Goal: Navigation & Orientation: Find specific page/section

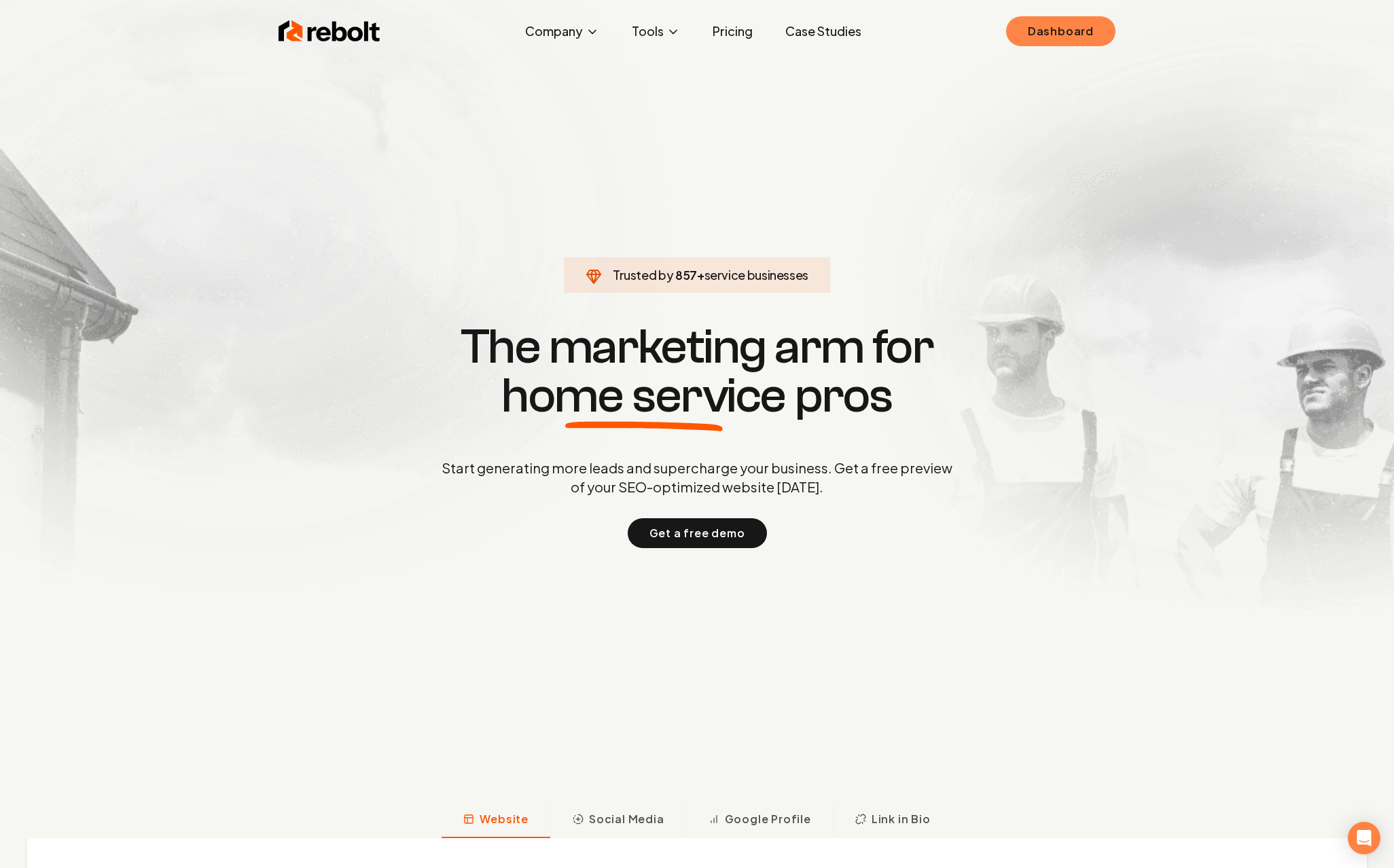
click at [1109, 37] on link "Dashboard" at bounding box center [1060, 31] width 109 height 30
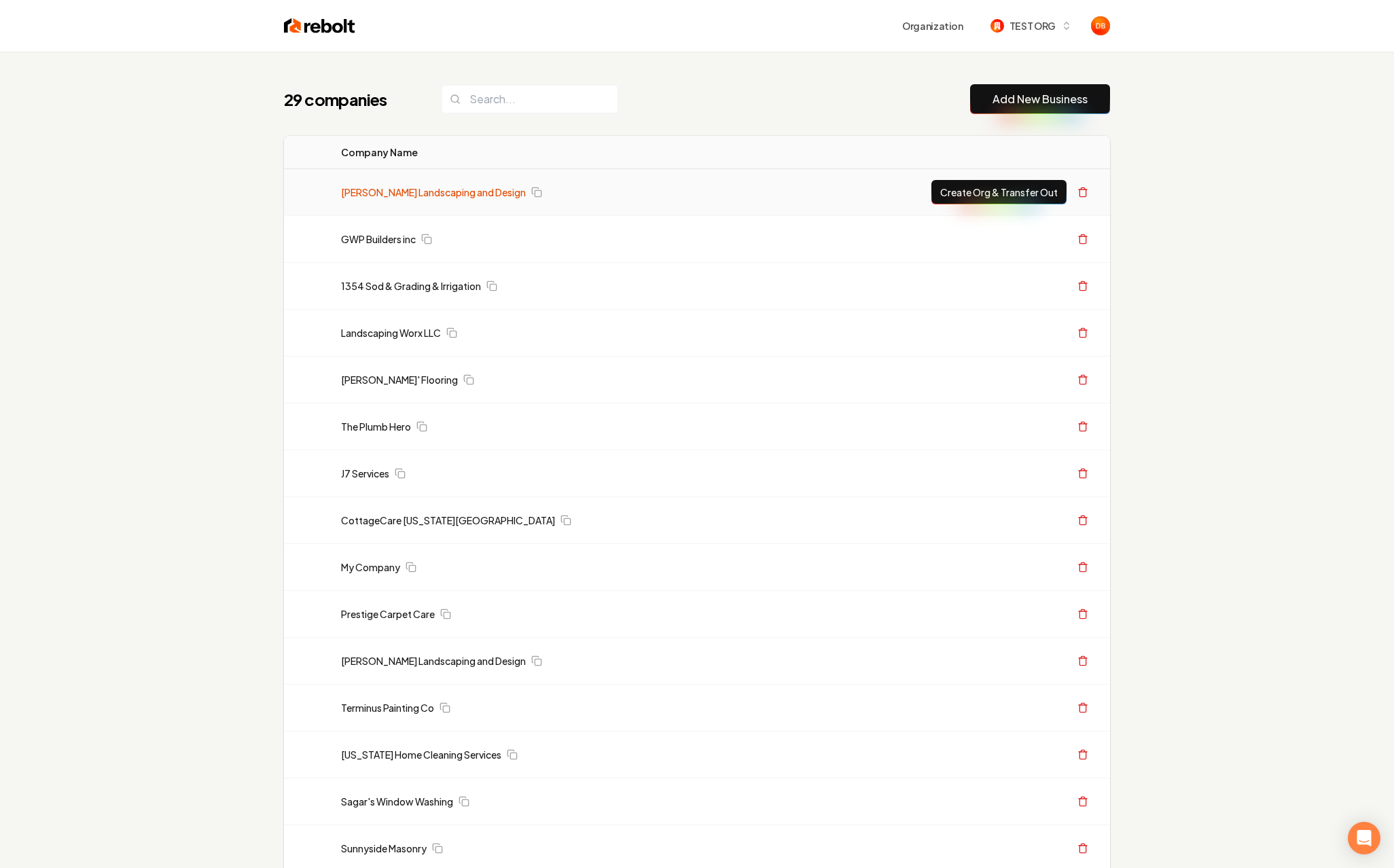
click at [460, 192] on link "Gary Krause Landscaping and Design" at bounding box center [433, 192] width 185 height 14
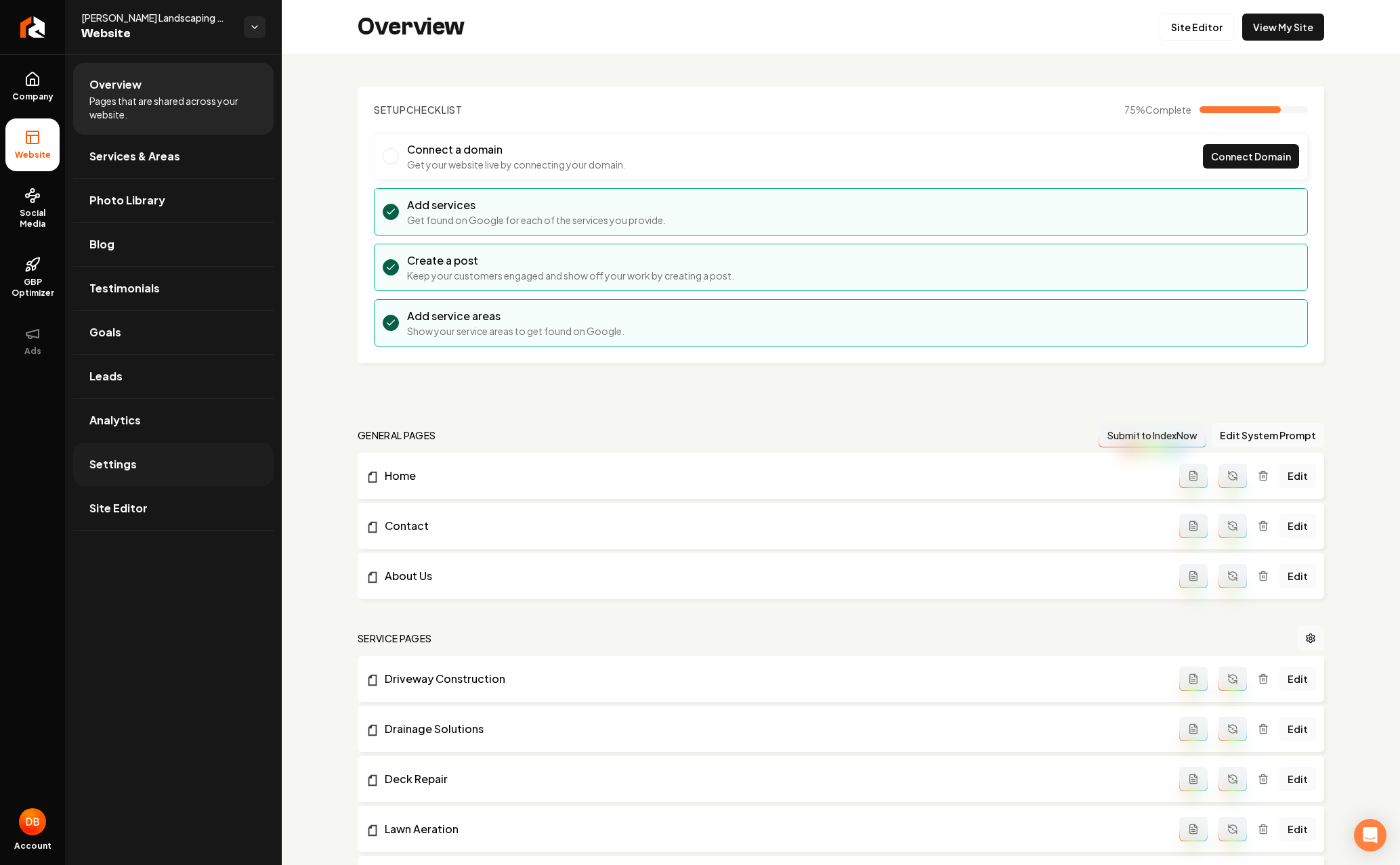
click at [139, 459] on link "Settings" at bounding box center [173, 464] width 200 height 43
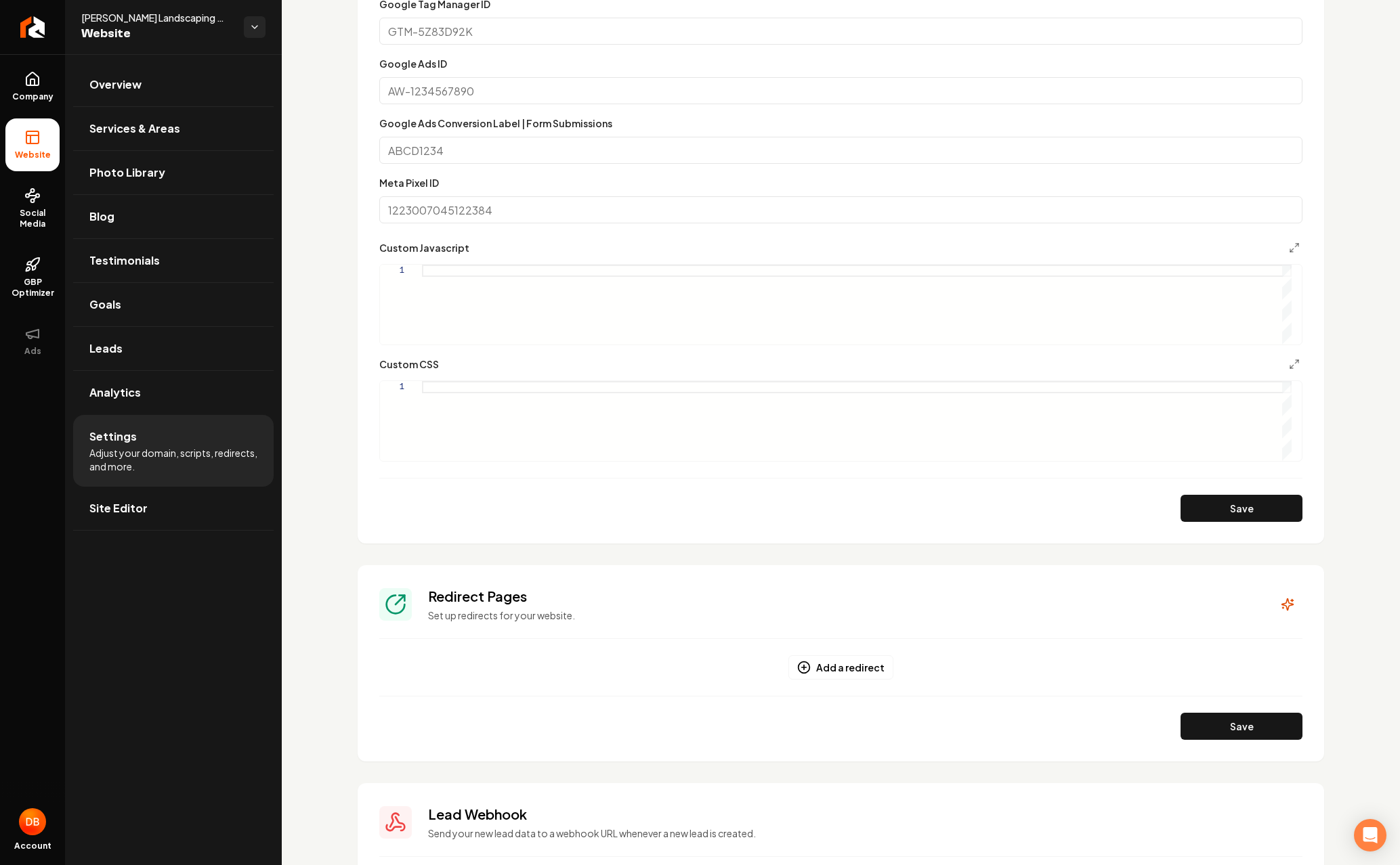
scroll to position [881, 0]
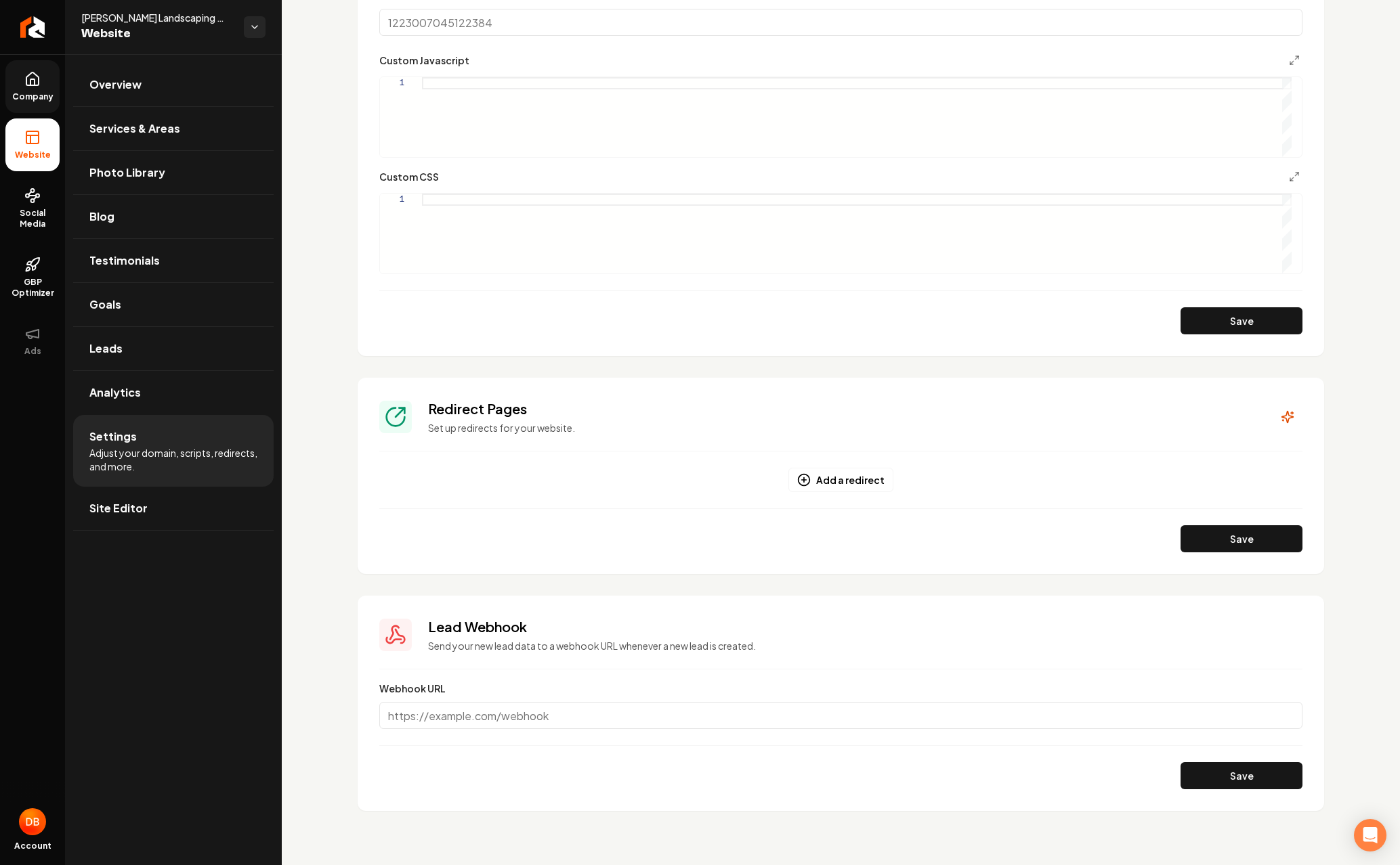
click at [36, 99] on span "Company" at bounding box center [32, 97] width 52 height 11
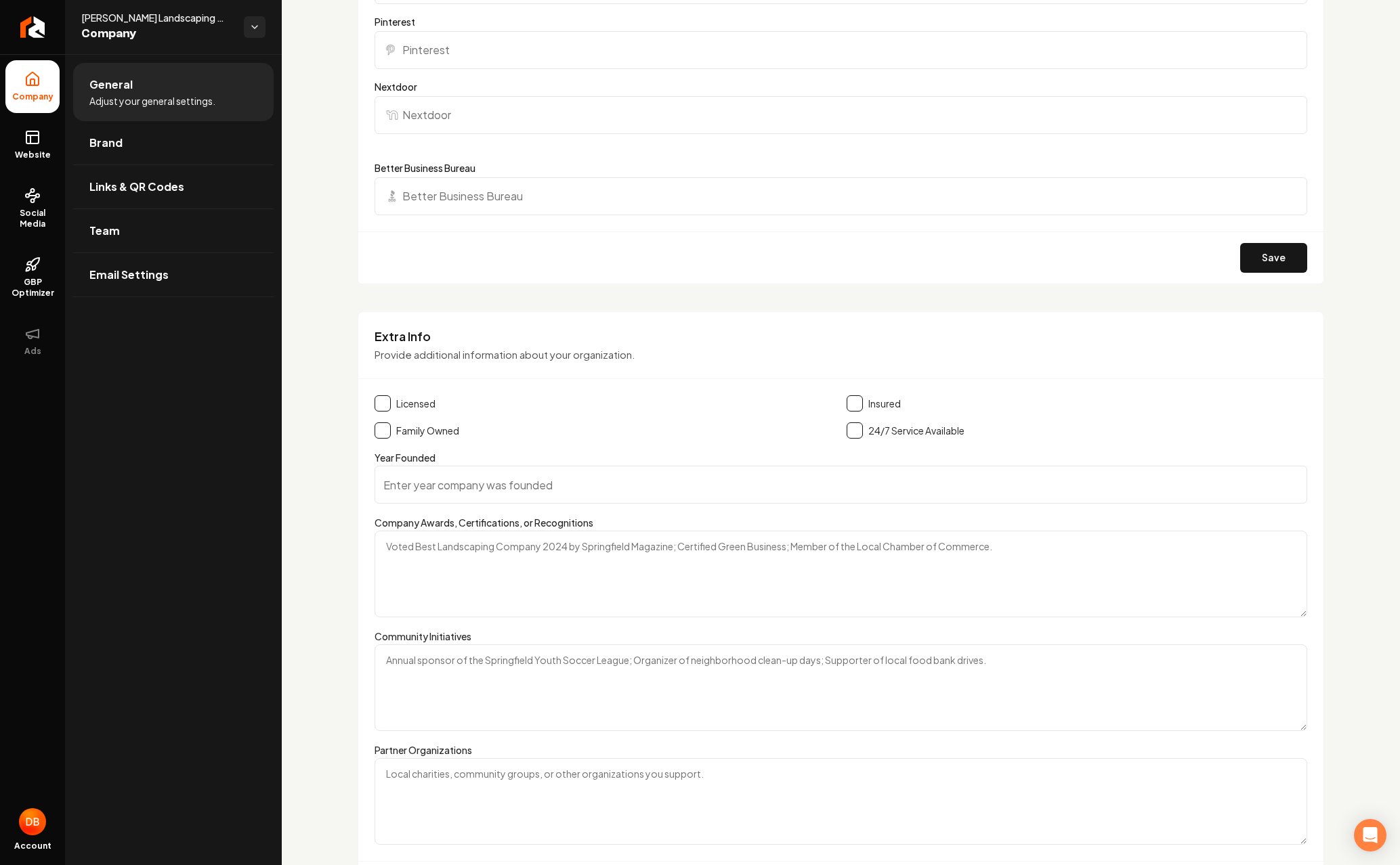
scroll to position [1949, 0]
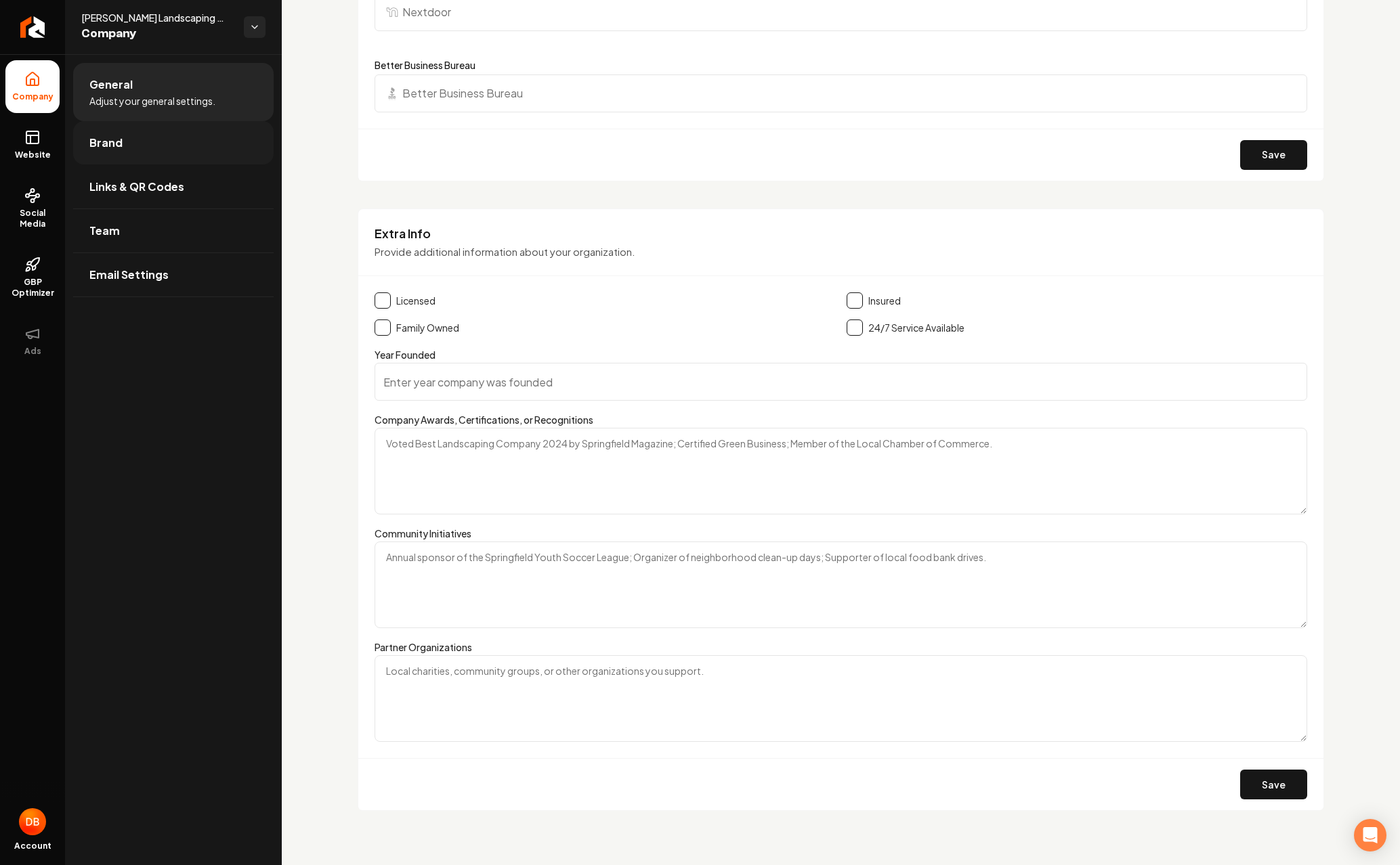
click at [166, 140] on link "Brand" at bounding box center [173, 142] width 200 height 43
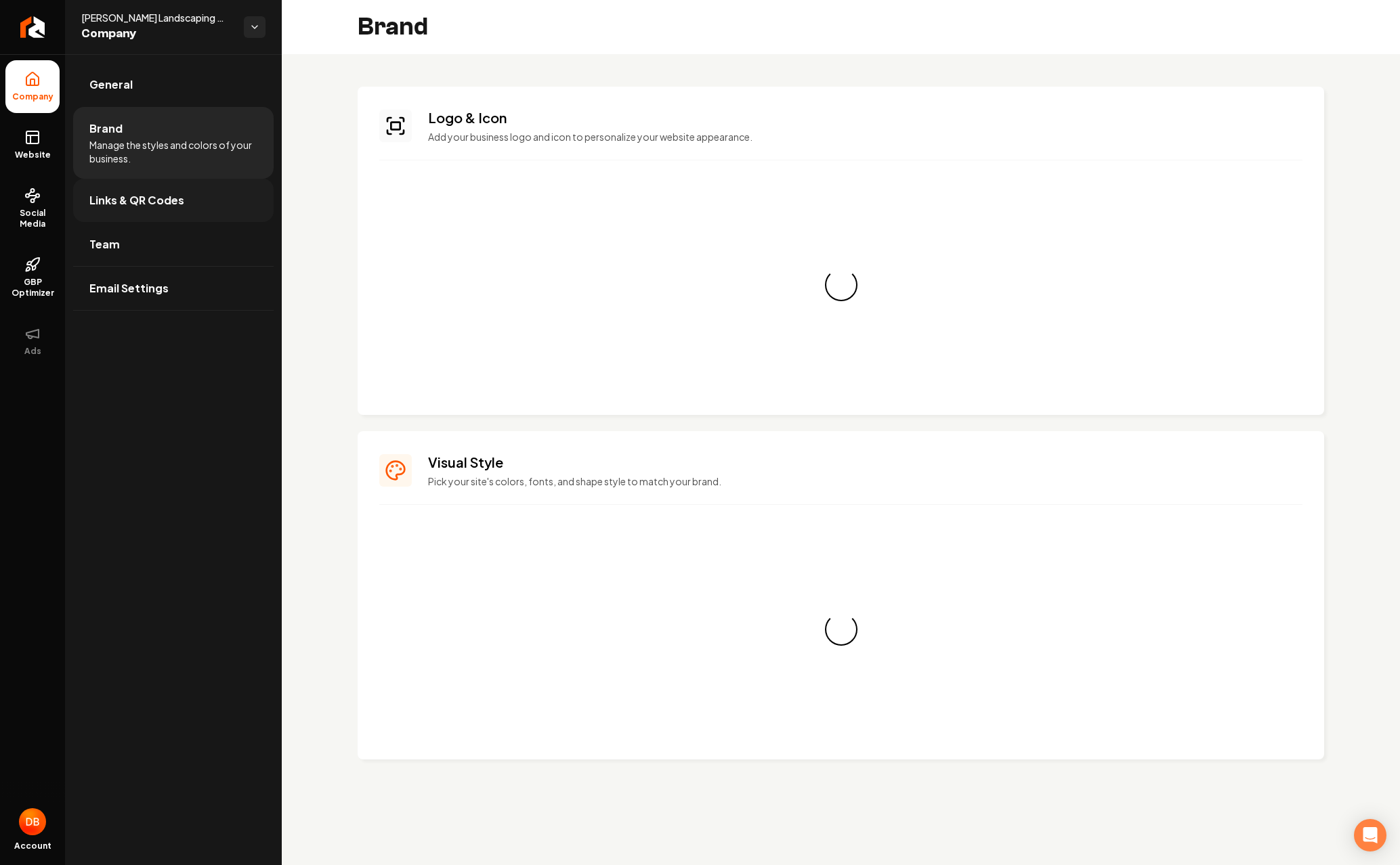
click at [168, 193] on link "Links & QR Codes" at bounding box center [173, 200] width 200 height 43
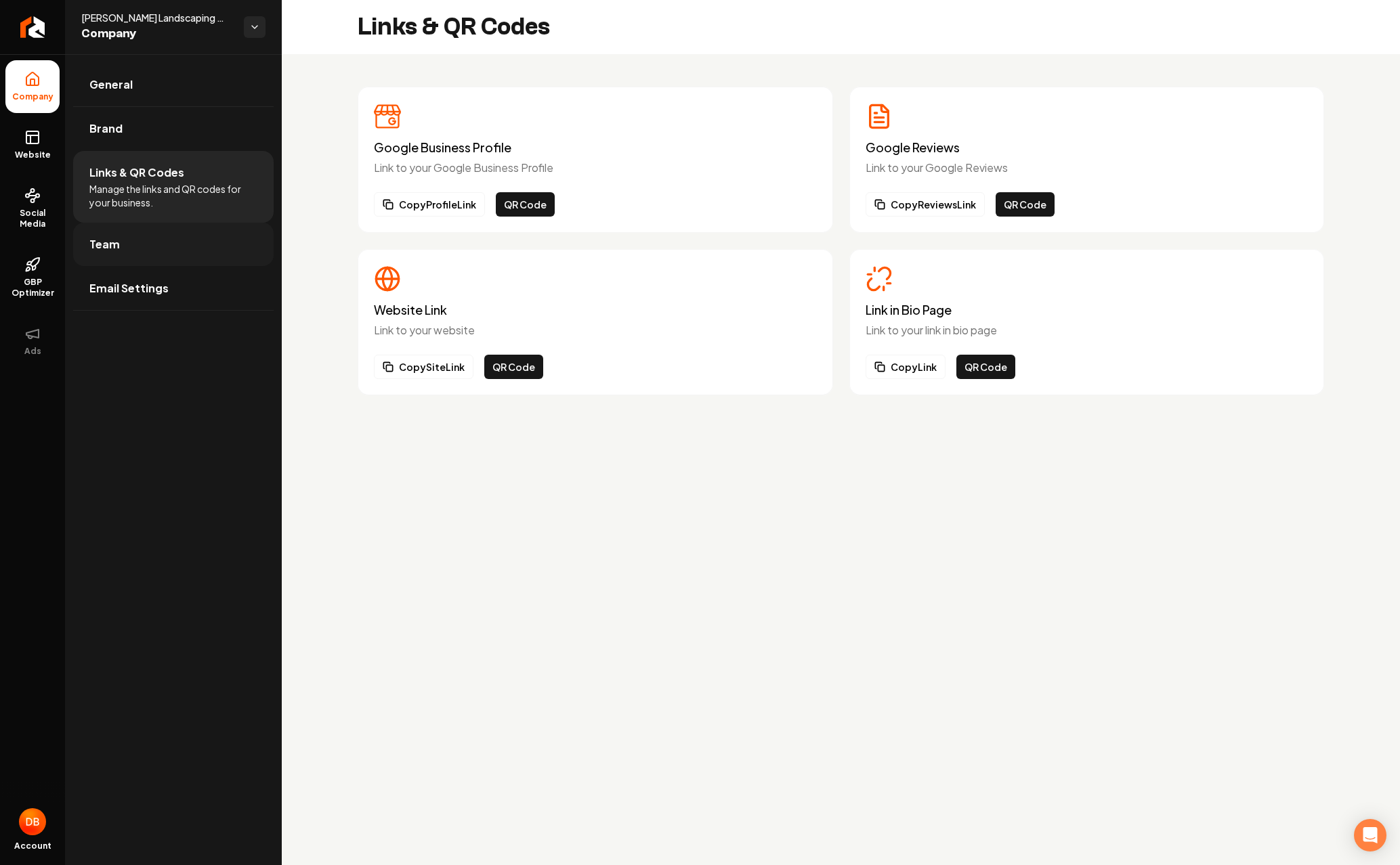
click at [148, 256] on link "Team" at bounding box center [173, 244] width 200 height 43
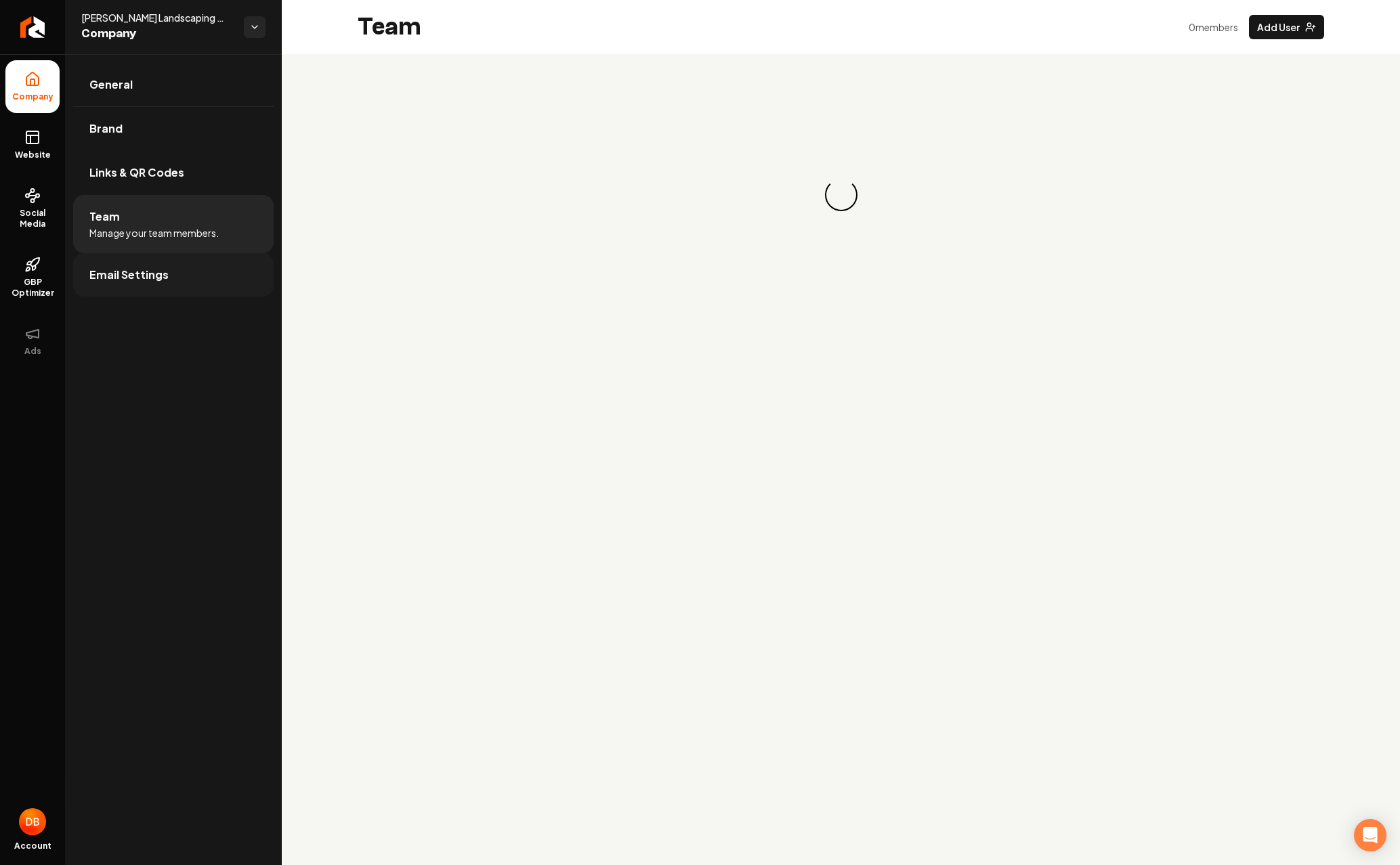
click at [152, 265] on link "Email Settings" at bounding box center [173, 274] width 200 height 43
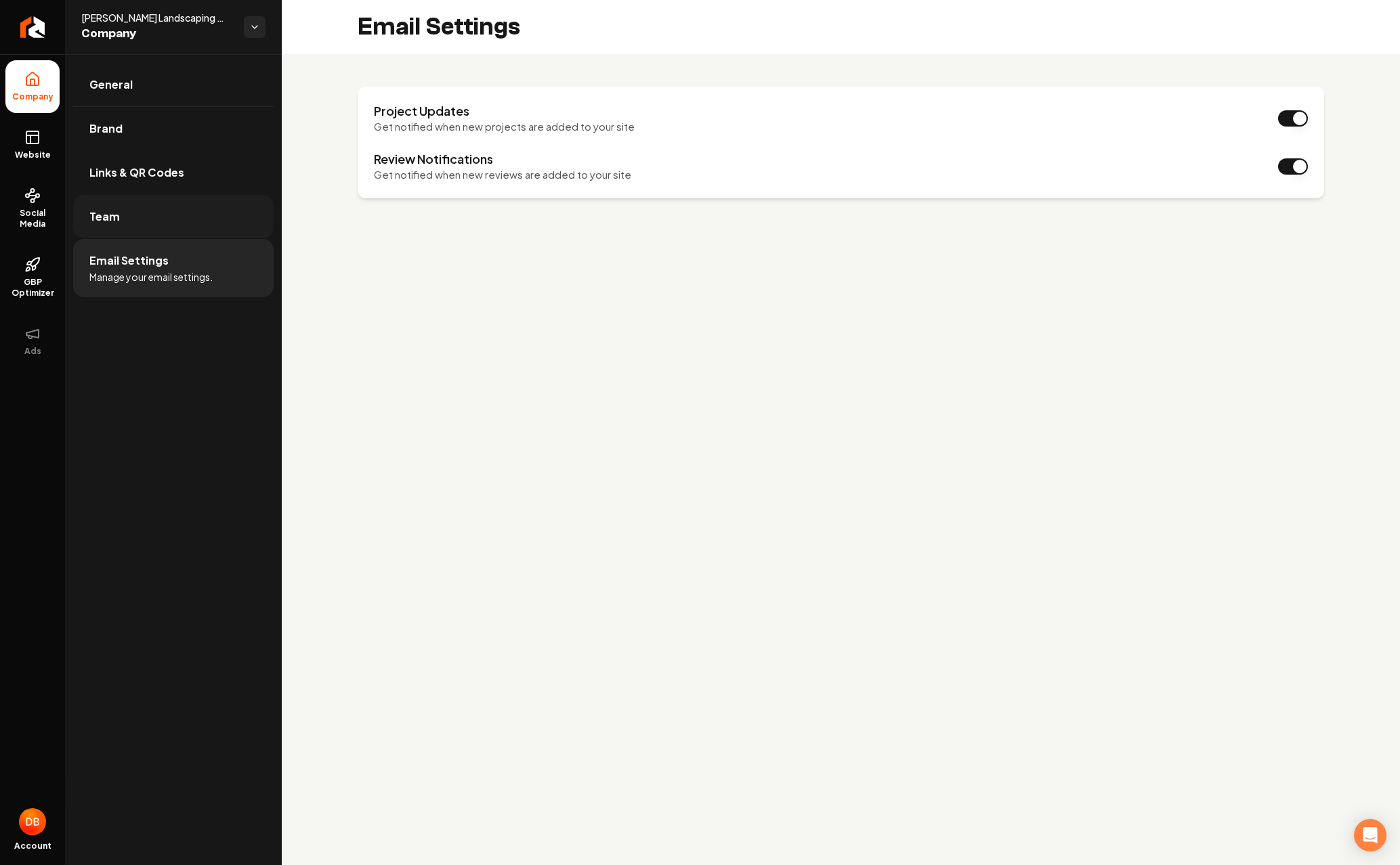
click at [97, 204] on link "Team" at bounding box center [173, 216] width 200 height 43
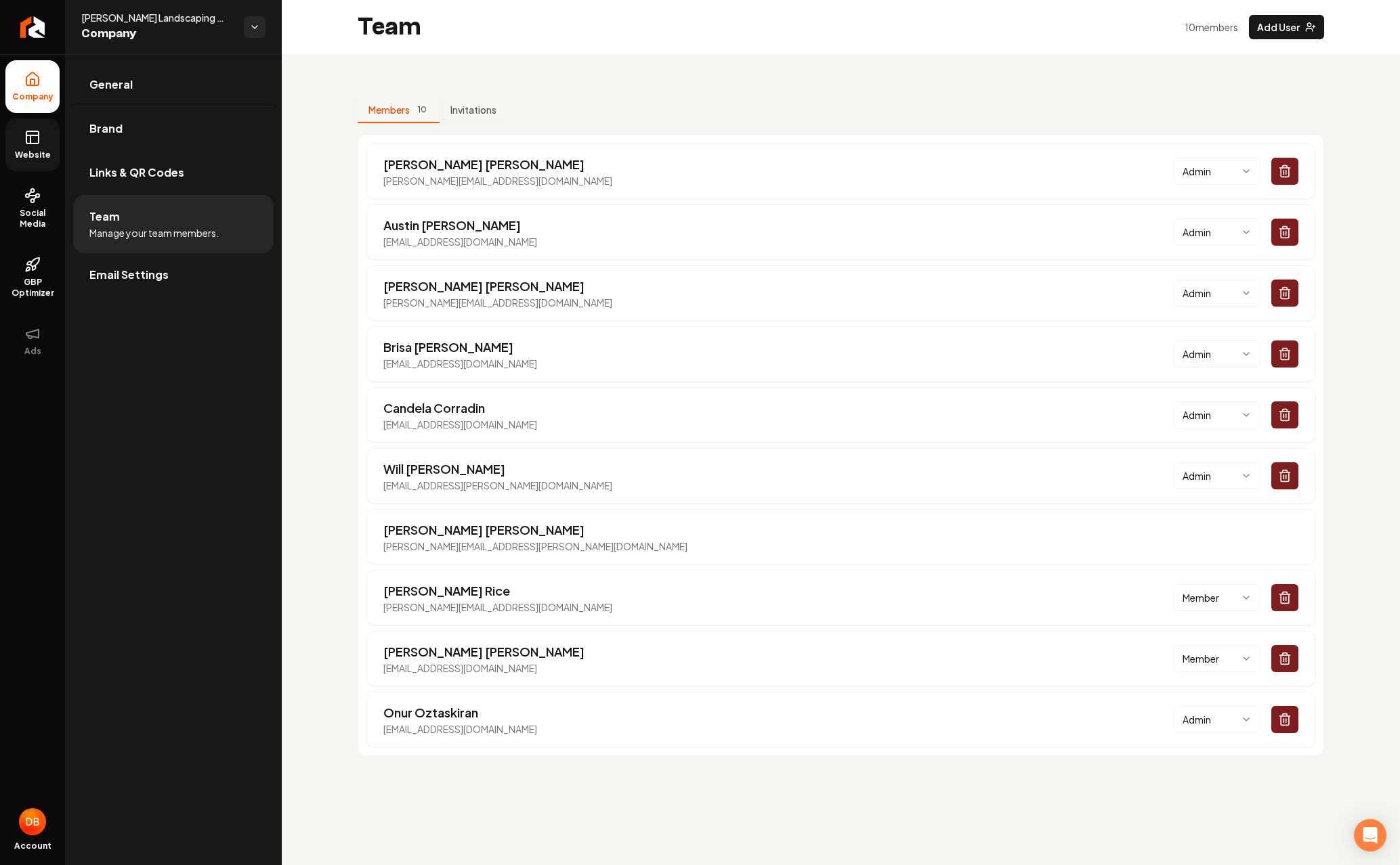
click at [46, 145] on link "Website" at bounding box center [32, 145] width 54 height 53
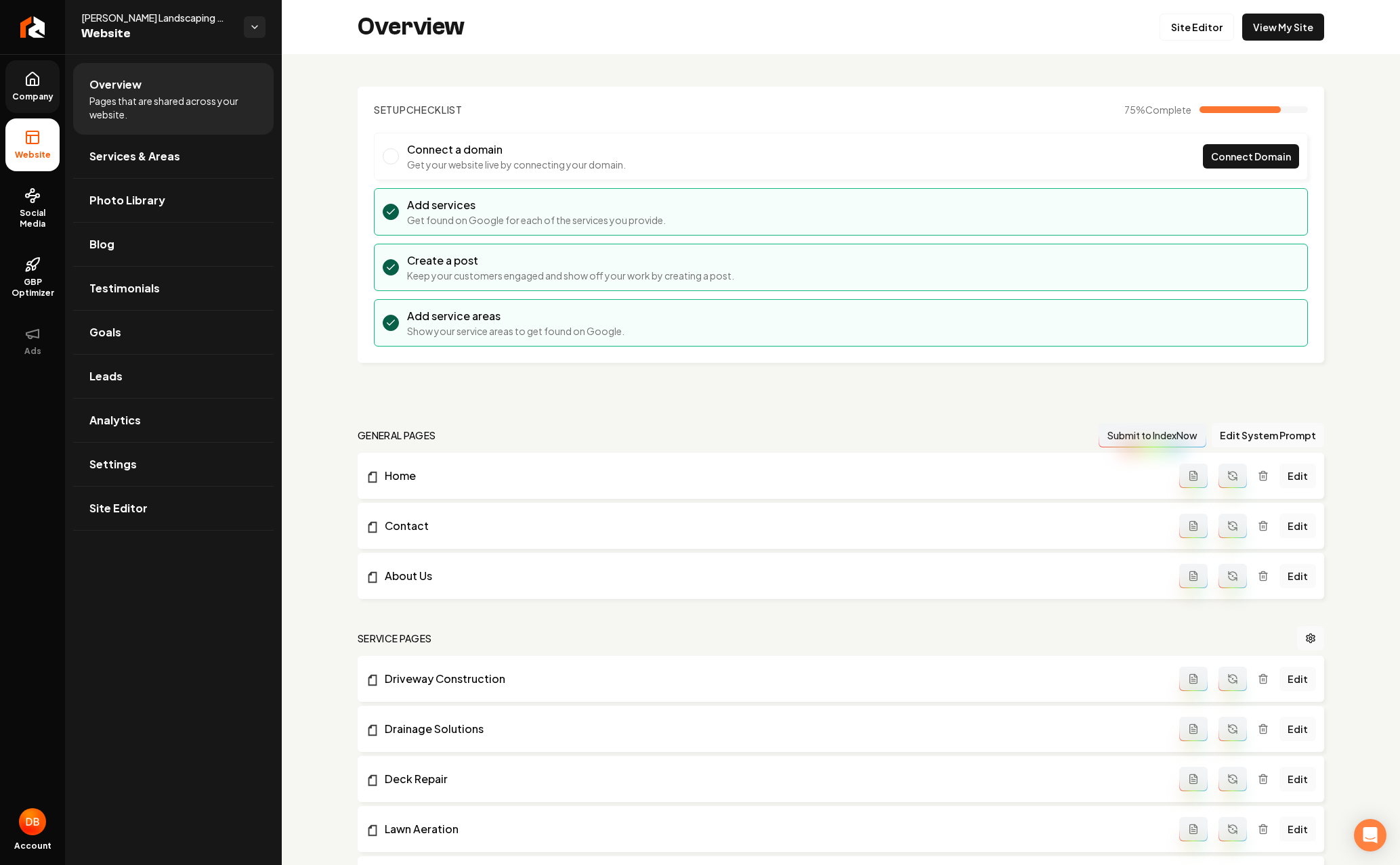
click at [42, 85] on link "Company" at bounding box center [32, 86] width 54 height 53
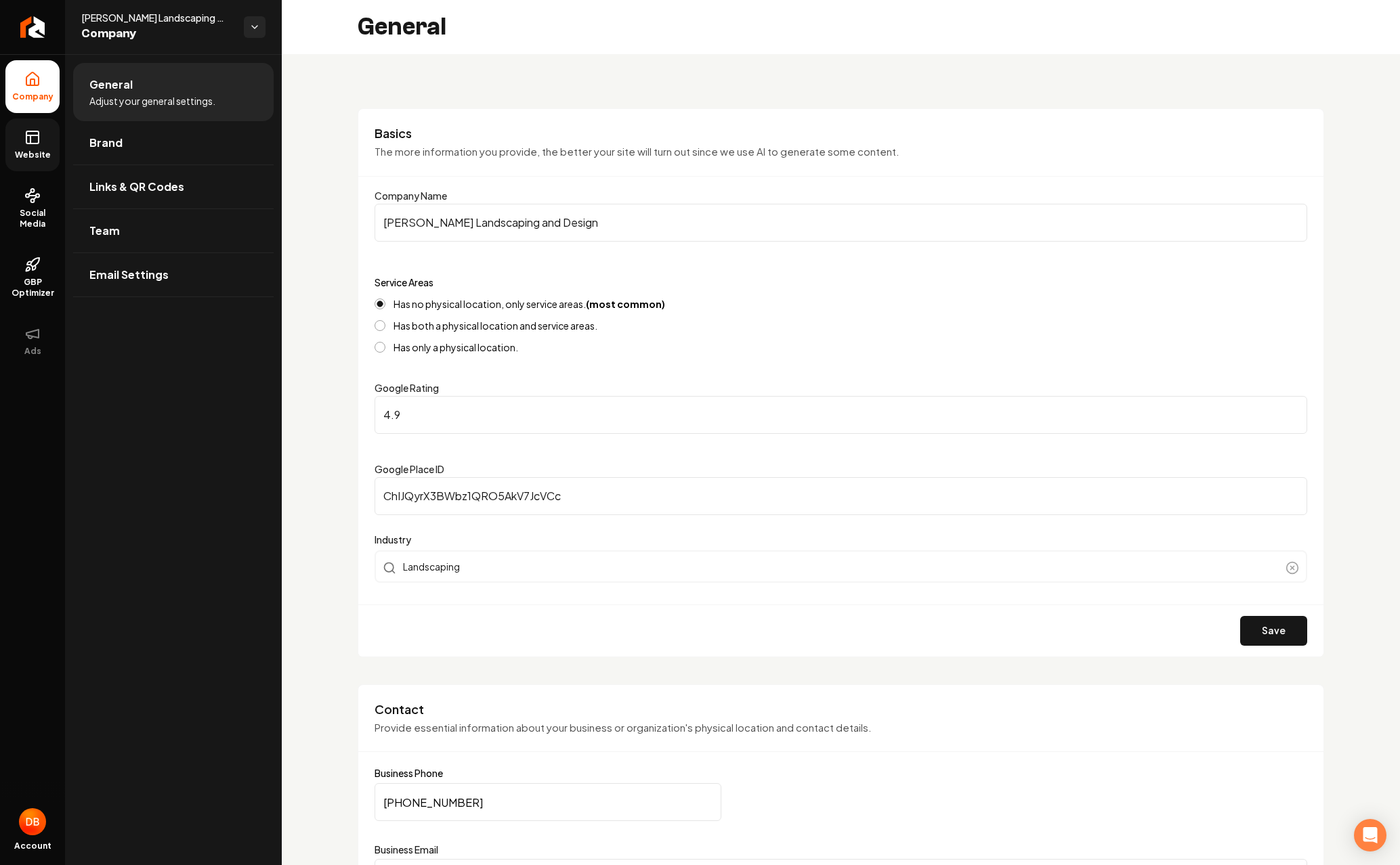
click at [49, 133] on link "Website" at bounding box center [32, 145] width 54 height 53
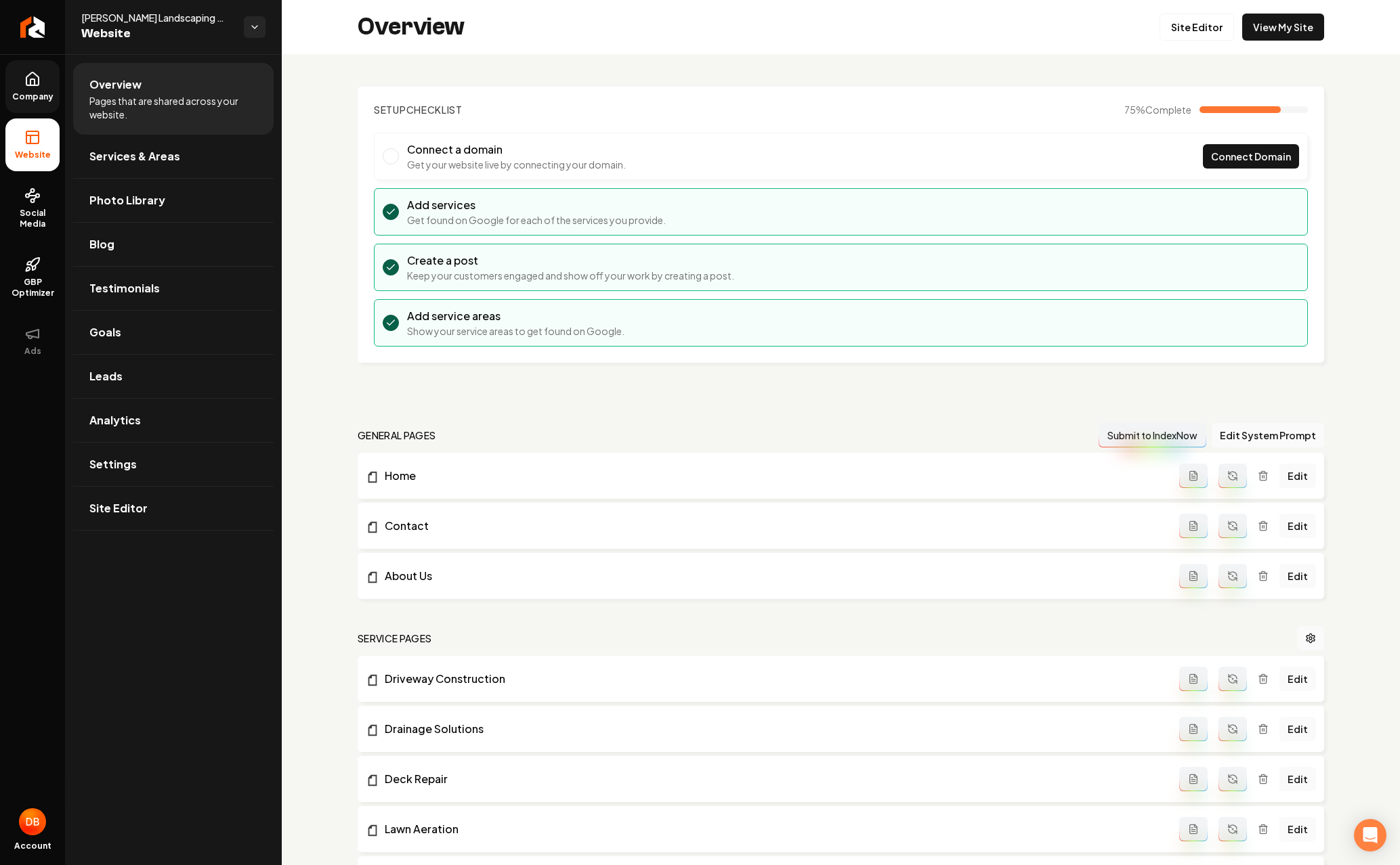
click at [35, 810] on img "Open user button" at bounding box center [32, 822] width 27 height 27
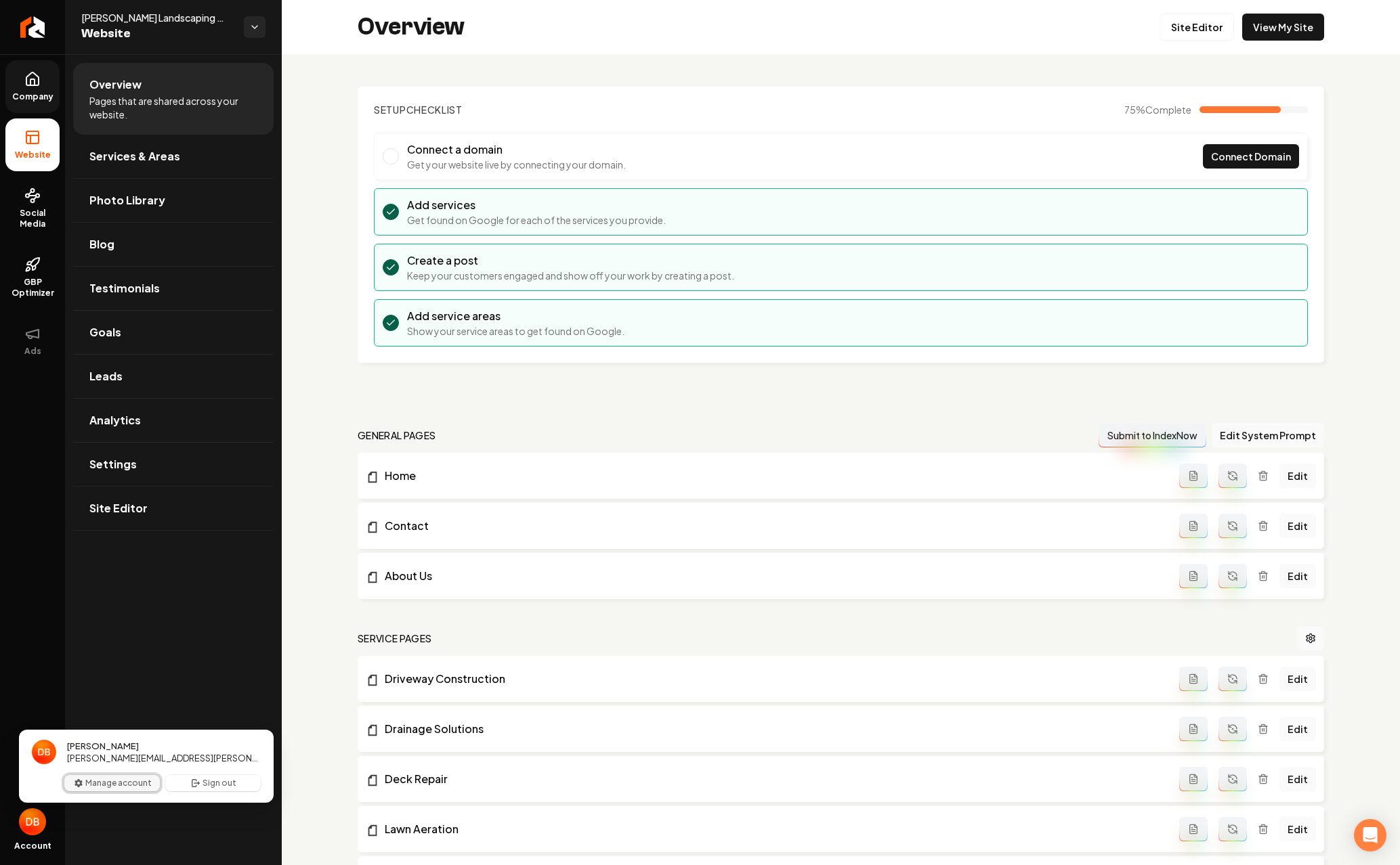
click at [142, 783] on button "Manage account" at bounding box center [112, 783] width 96 height 16
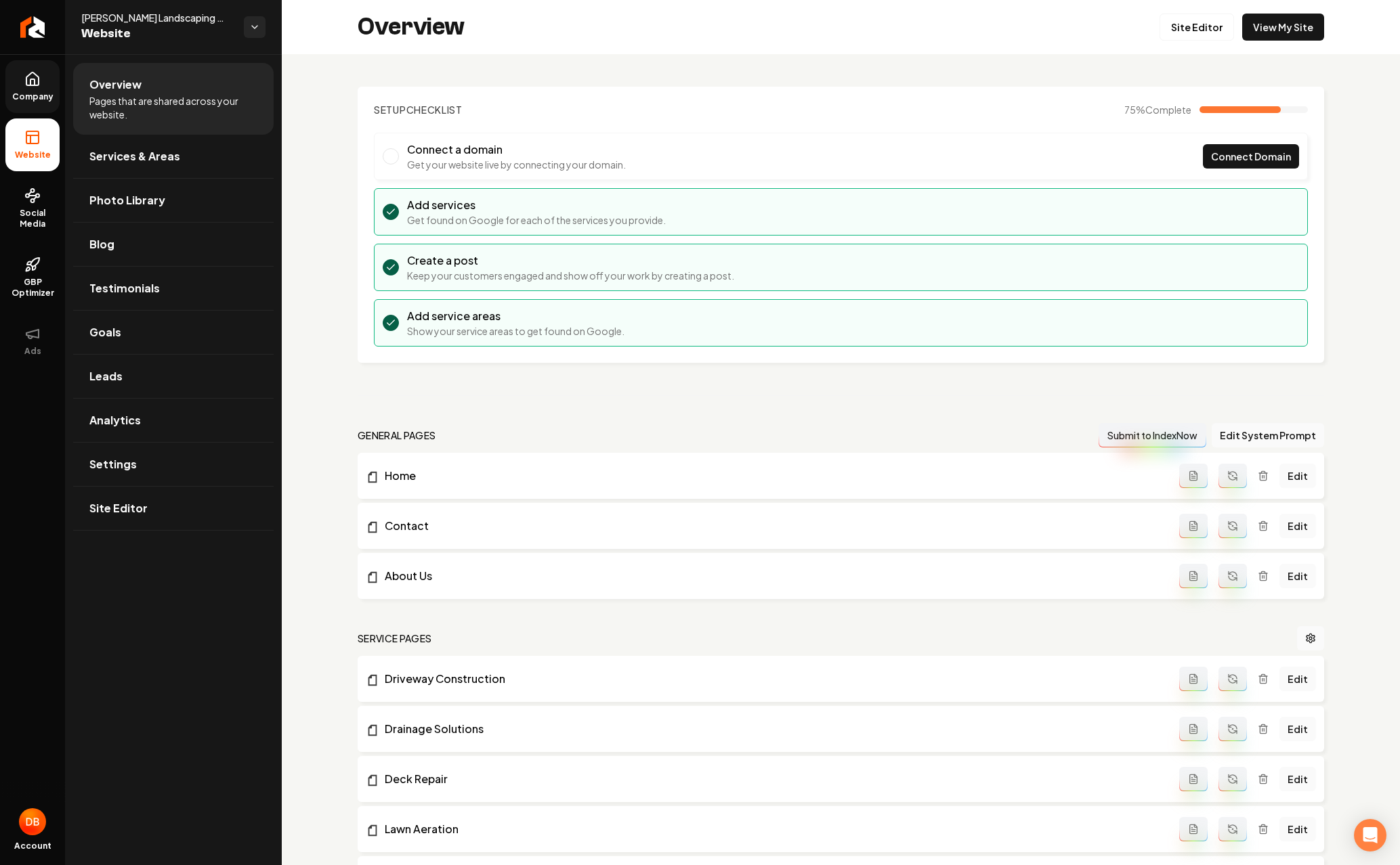
click at [52, 75] on link "Company" at bounding box center [32, 86] width 54 height 53
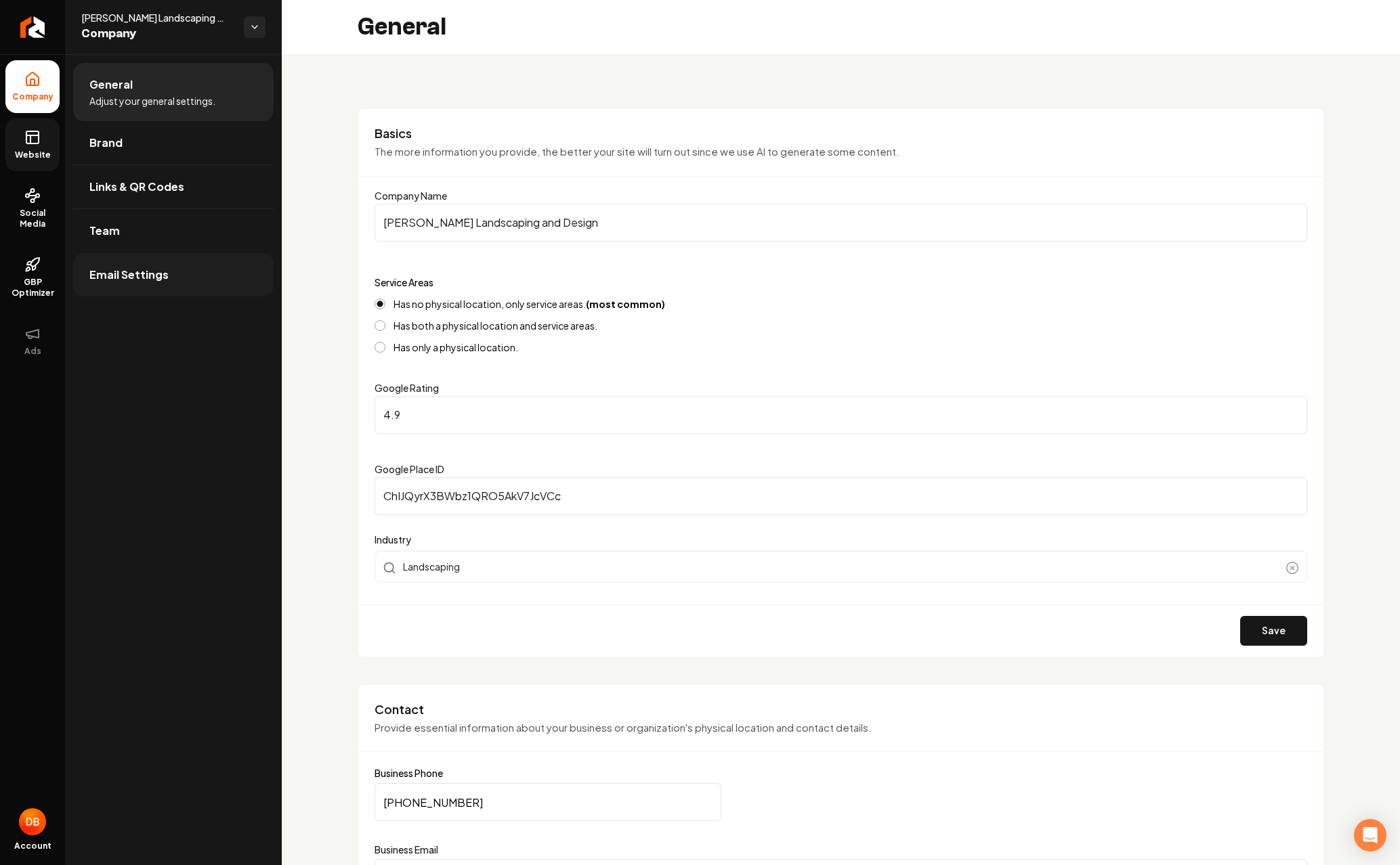
click at [250, 275] on link "Email Settings" at bounding box center [173, 274] width 200 height 43
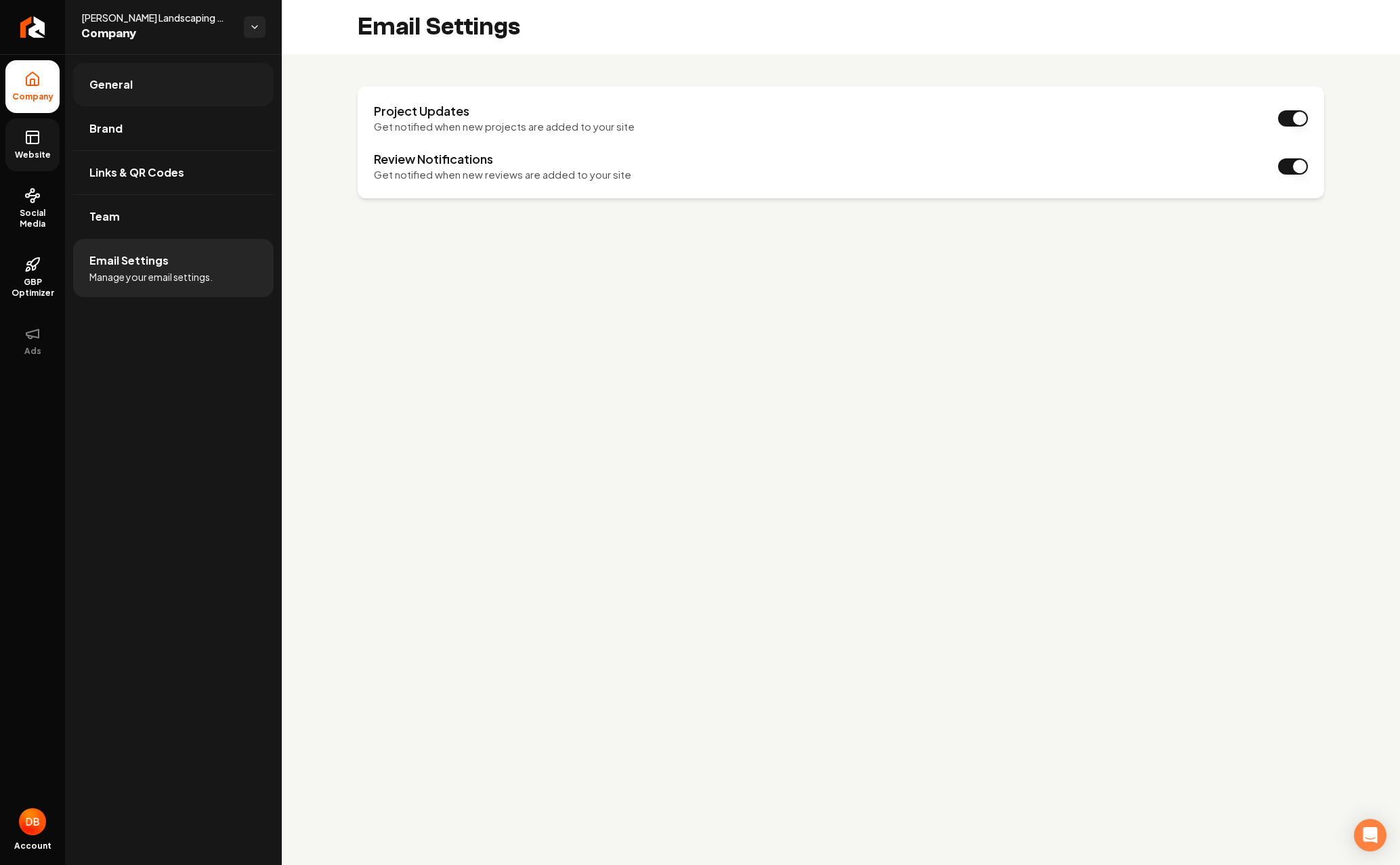
click at [92, 70] on link "General" at bounding box center [173, 84] width 200 height 43
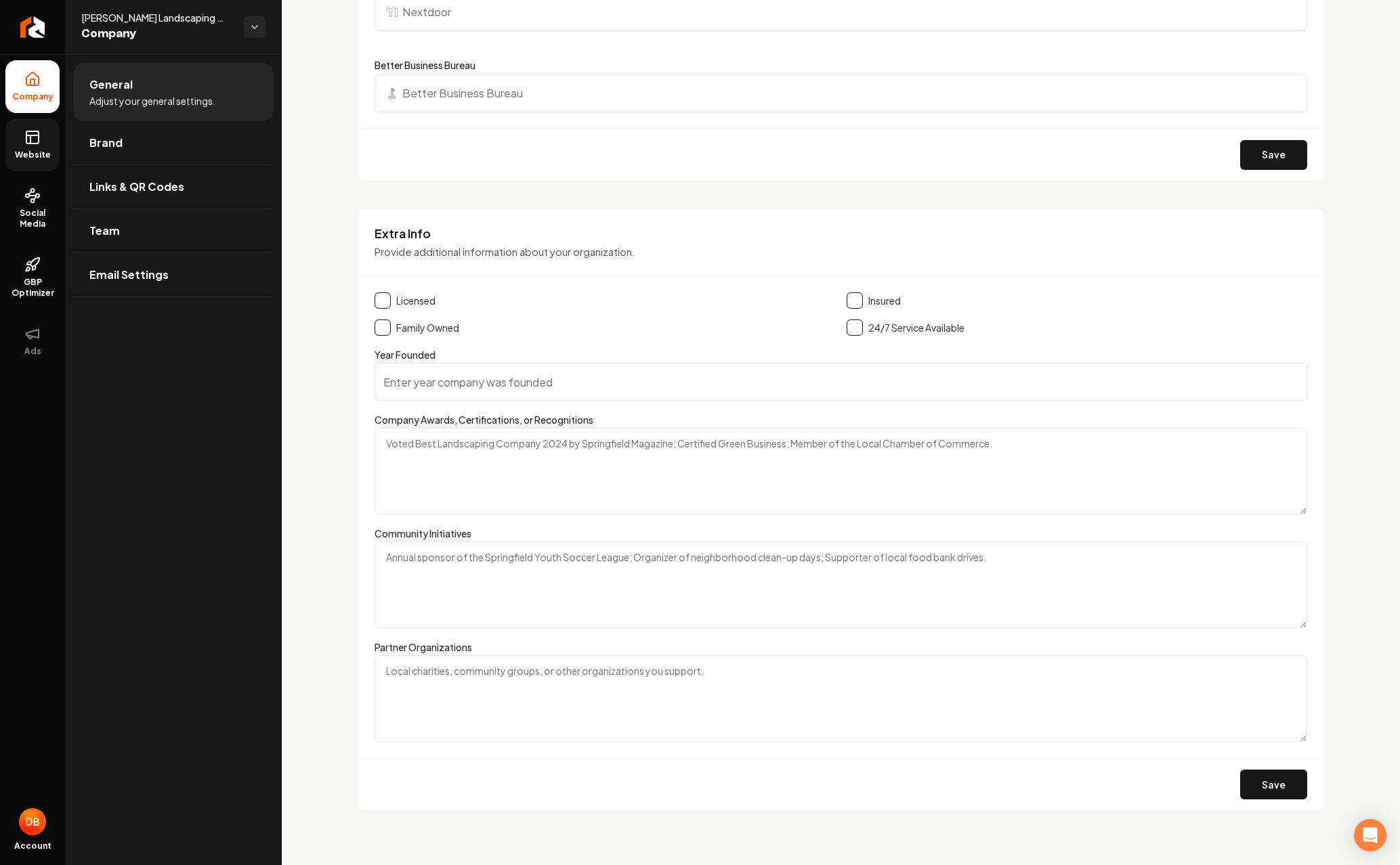
scroll to position [1872, 0]
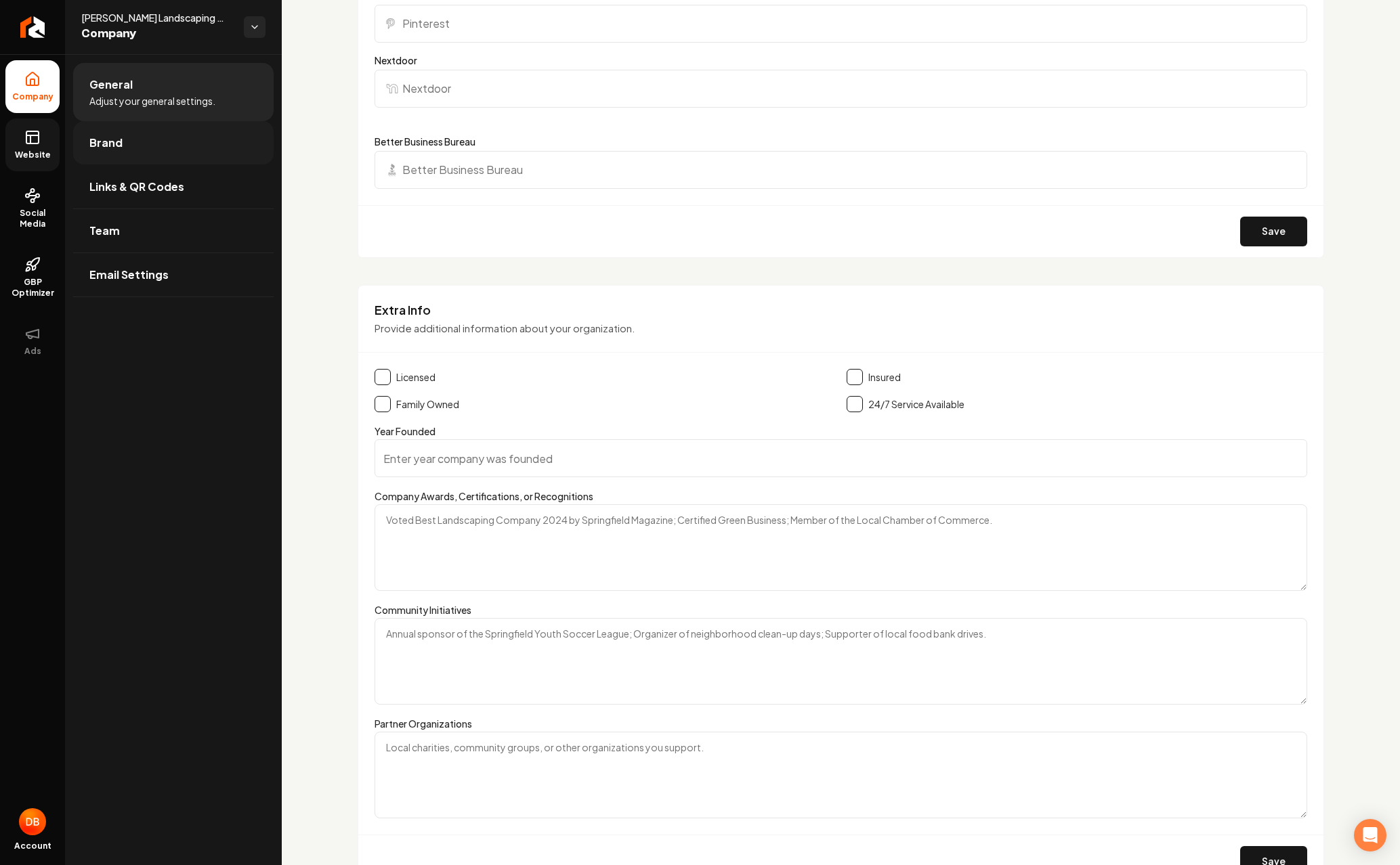
click at [155, 158] on link "Brand" at bounding box center [173, 142] width 200 height 43
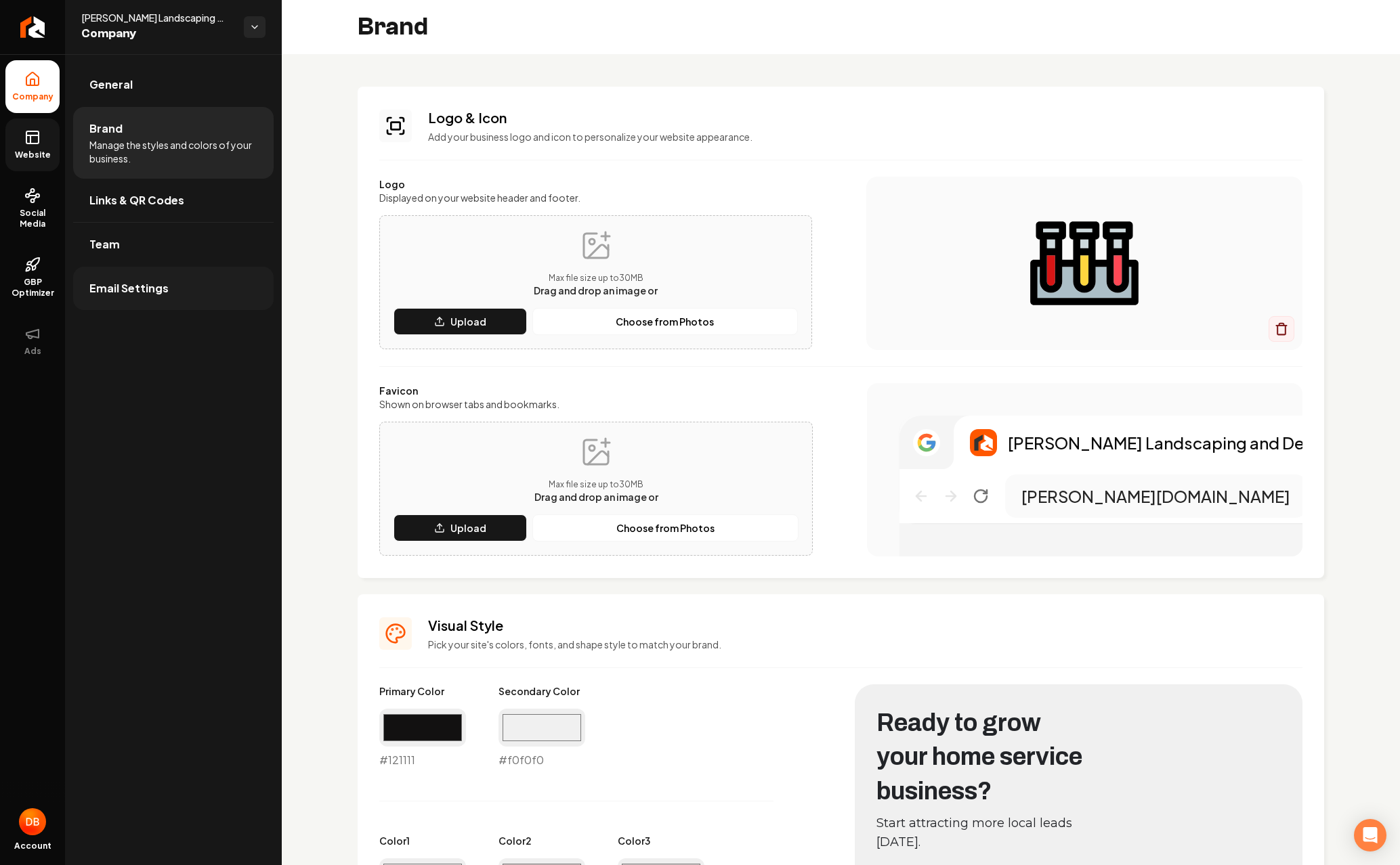
click at [143, 308] on link "Email Settings" at bounding box center [173, 287] width 200 height 43
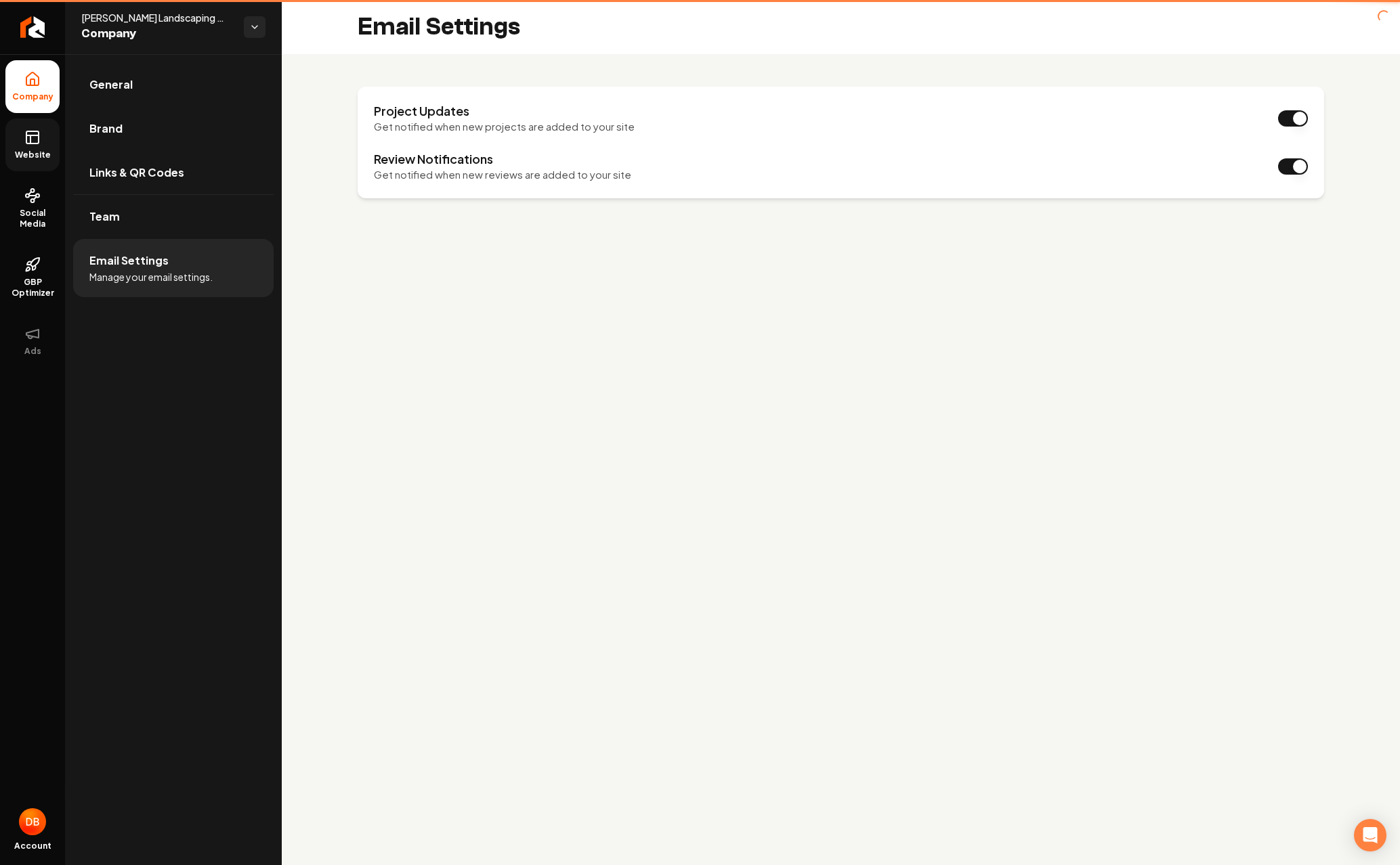
click at [21, 131] on link "Website" at bounding box center [32, 145] width 54 height 53
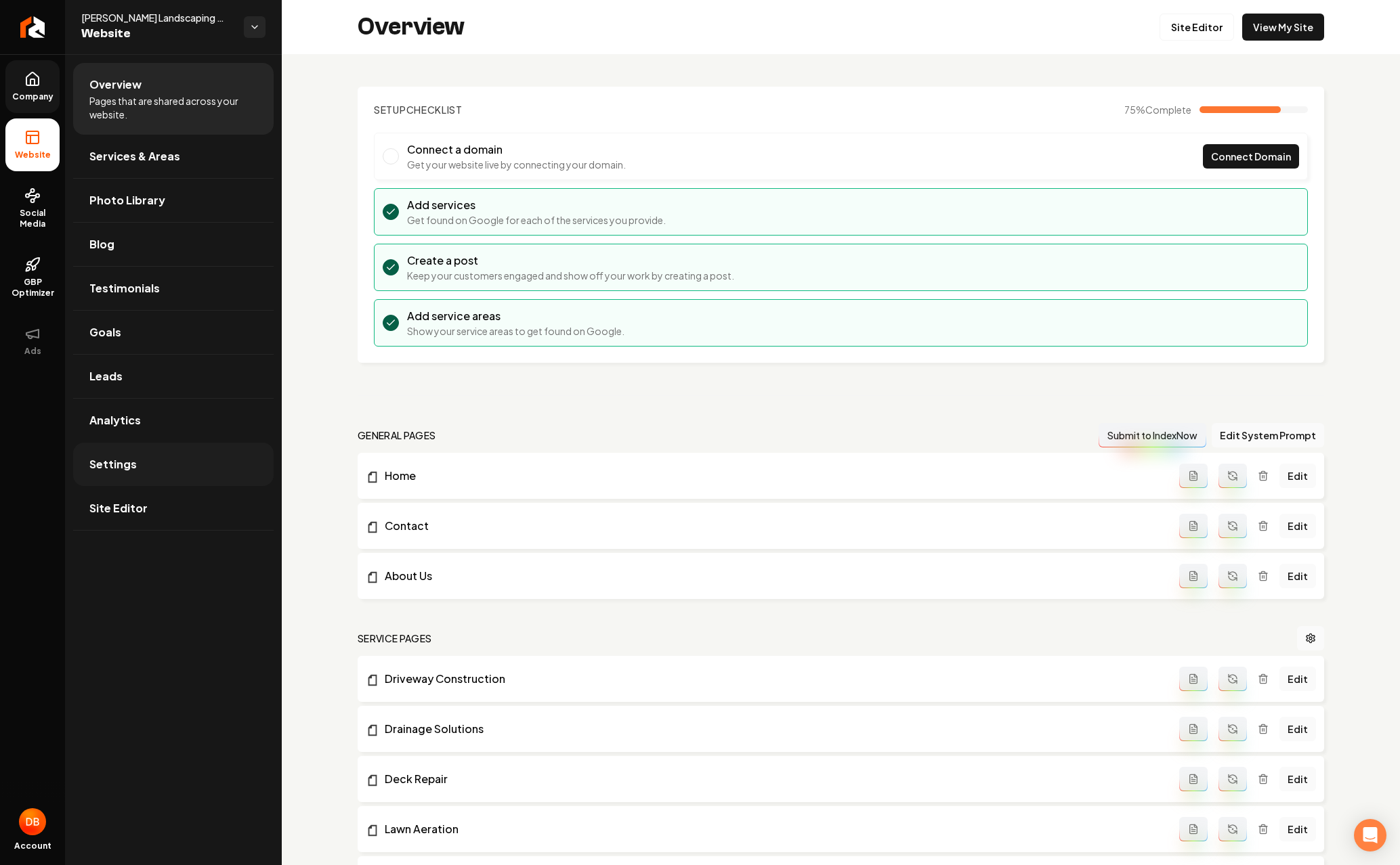
click at [163, 474] on link "Settings" at bounding box center [173, 464] width 200 height 43
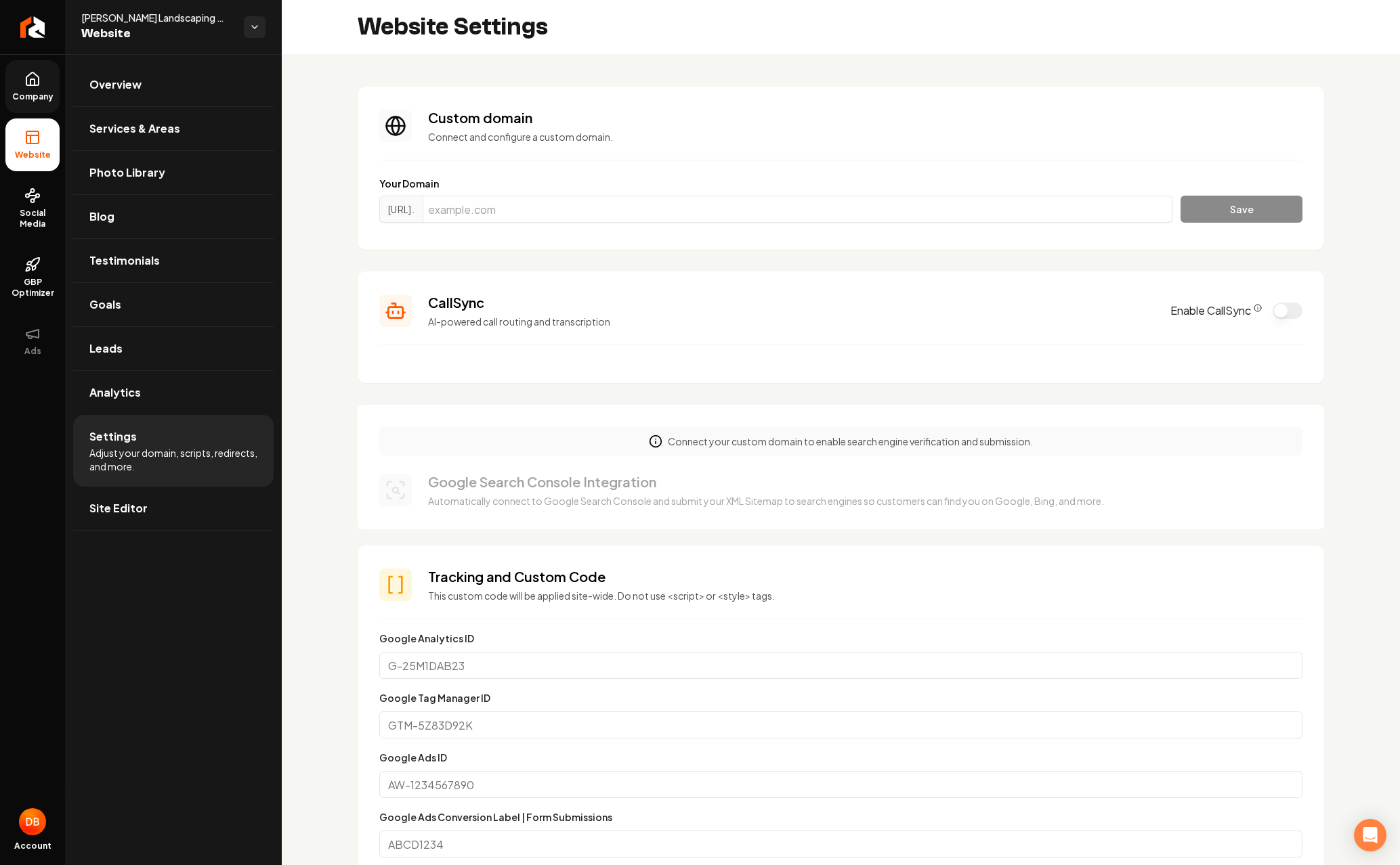
click at [37, 102] on span "Company" at bounding box center [32, 97] width 52 height 11
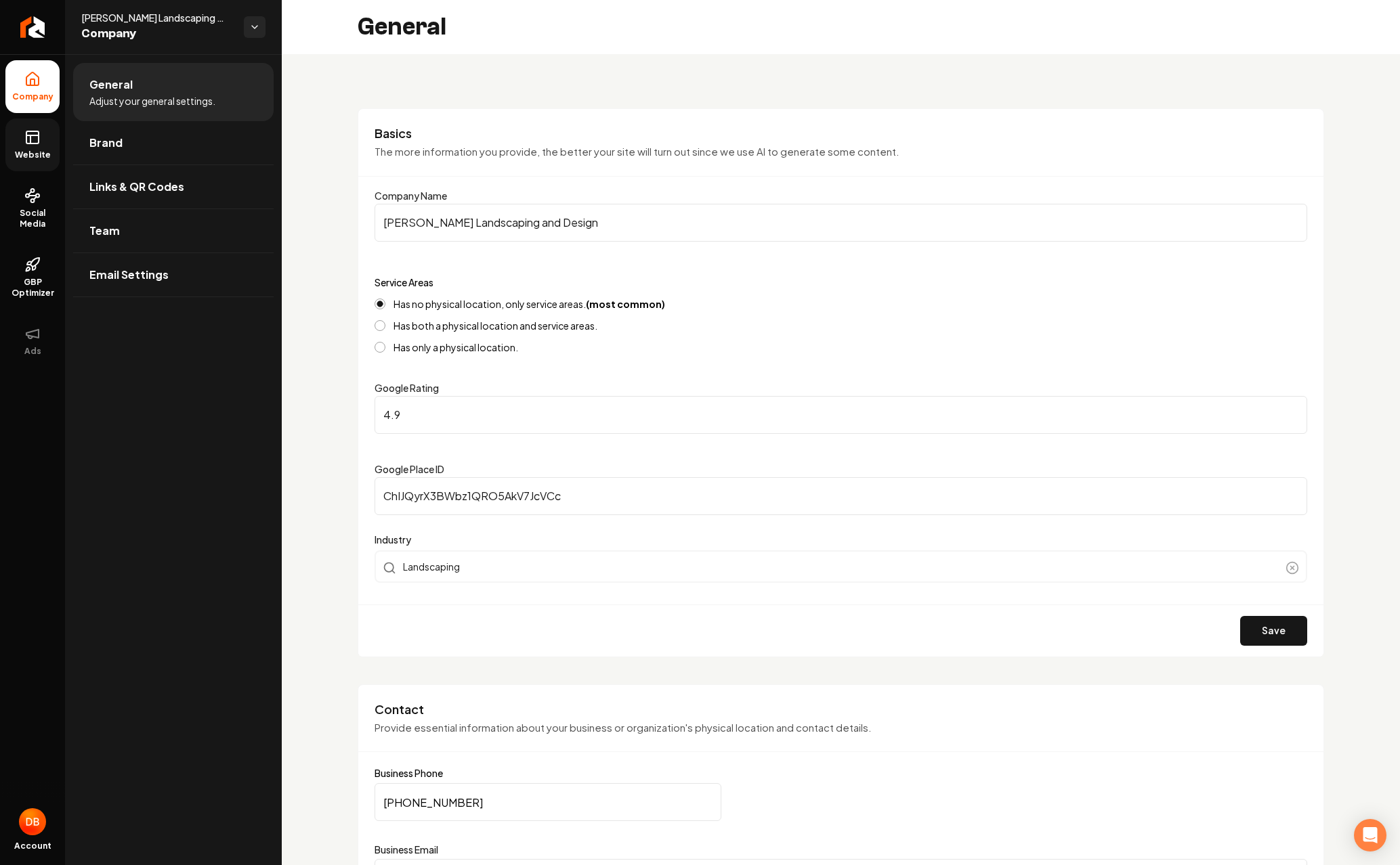
click at [31, 126] on link "Website" at bounding box center [32, 145] width 54 height 53
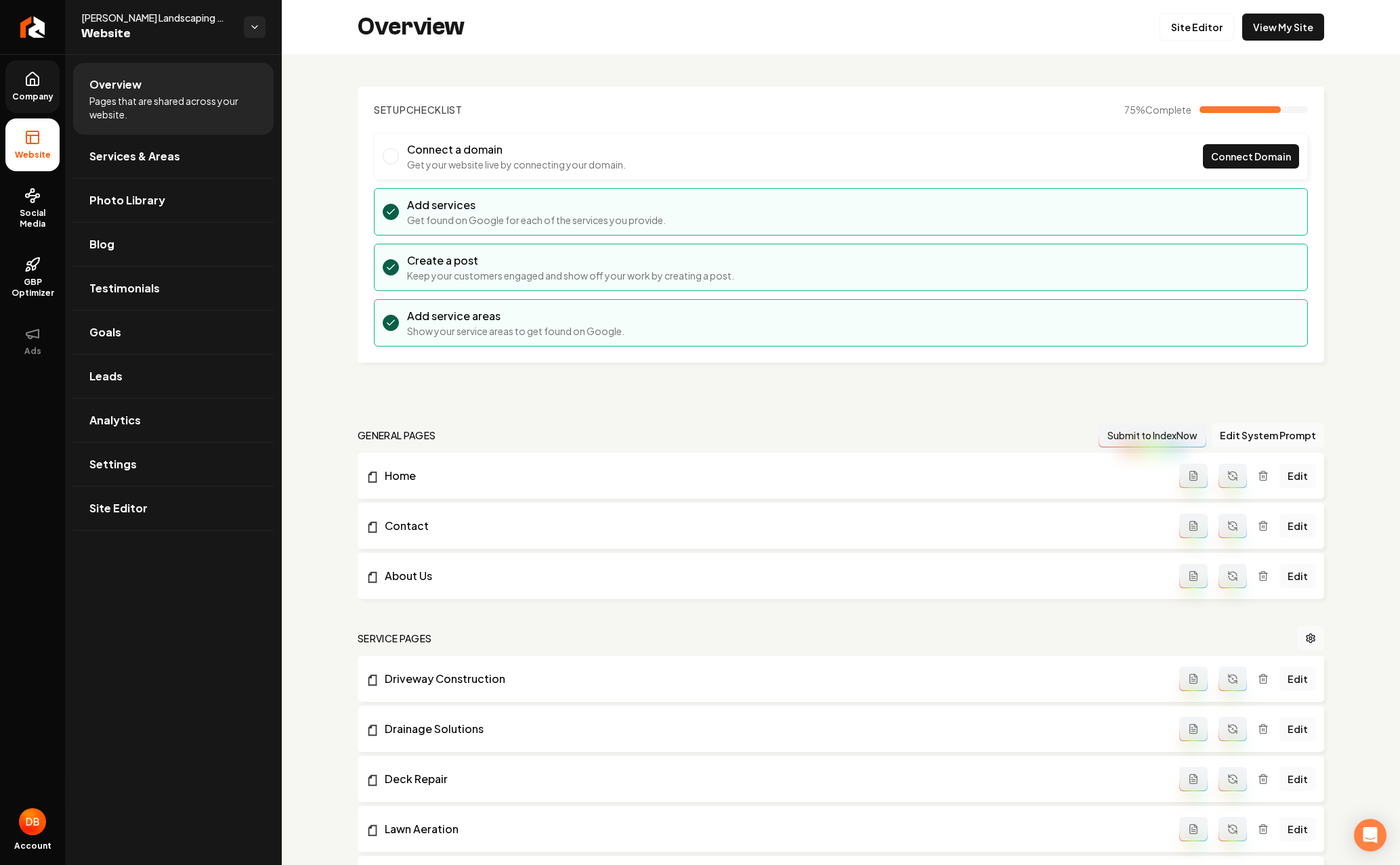
click at [22, 64] on link "Company" at bounding box center [32, 86] width 54 height 53
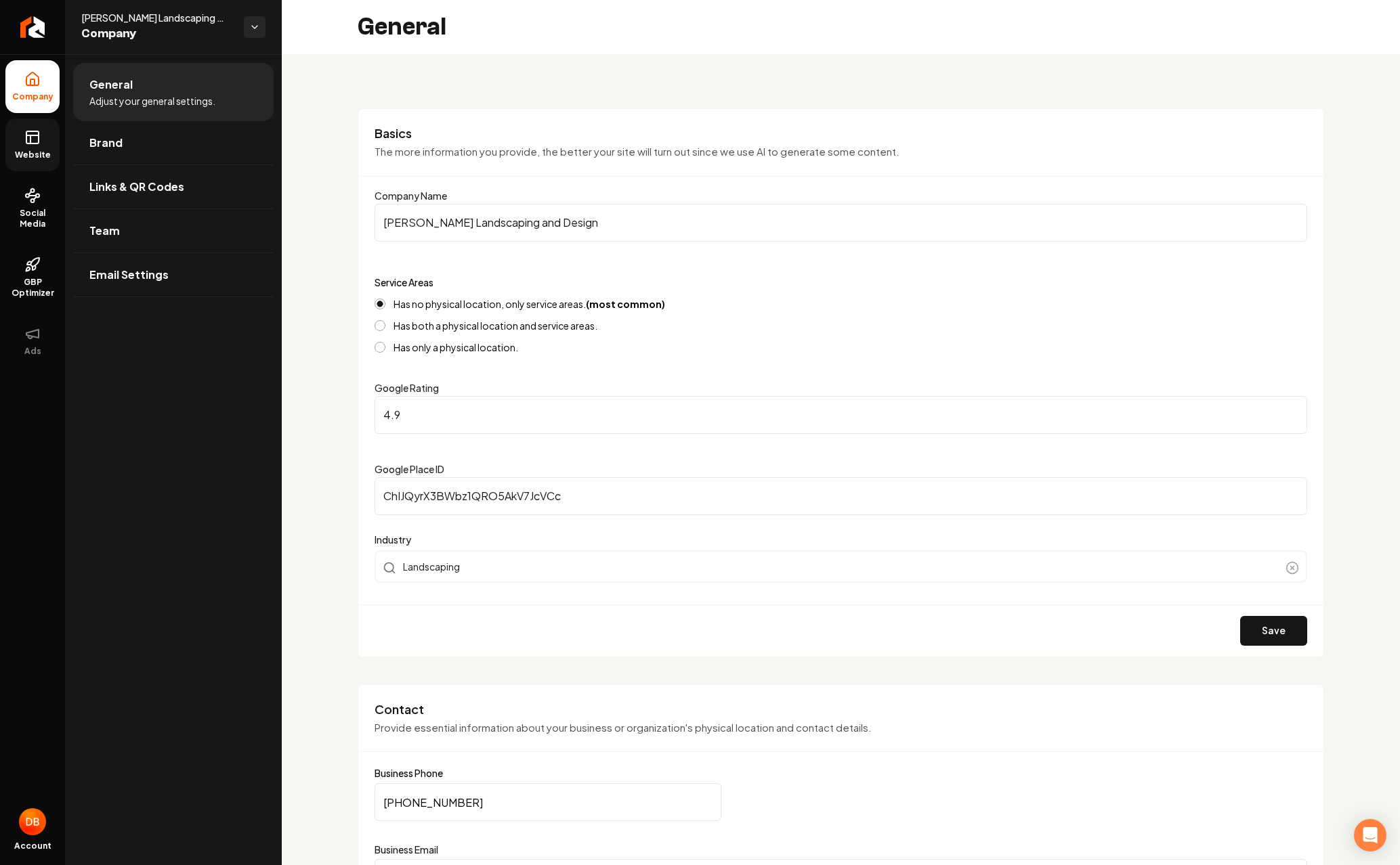
click at [25, 111] on li "Company" at bounding box center [32, 86] width 54 height 53
click at [29, 132] on icon at bounding box center [32, 137] width 16 height 16
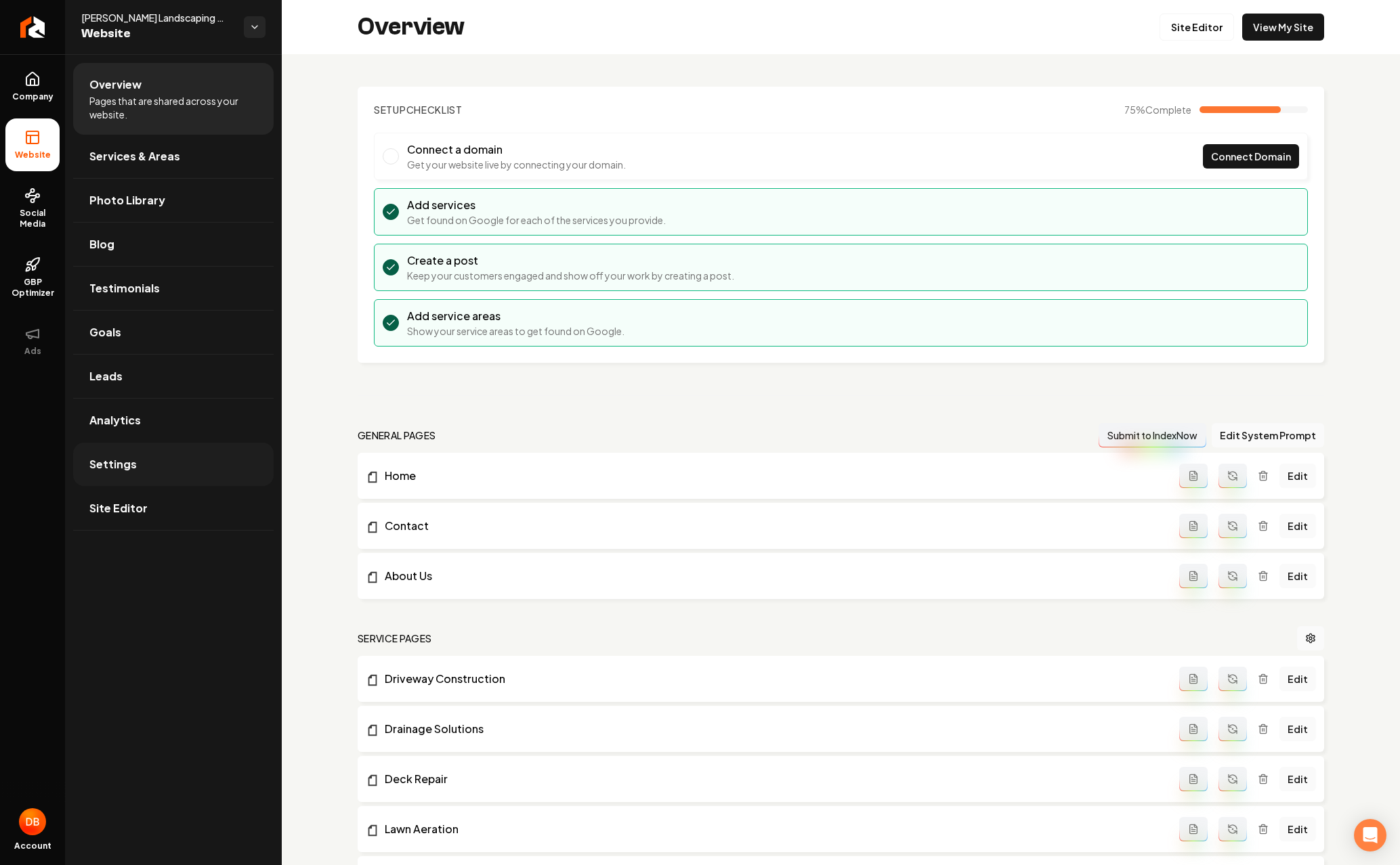
click at [132, 472] on link "Settings" at bounding box center [173, 464] width 200 height 43
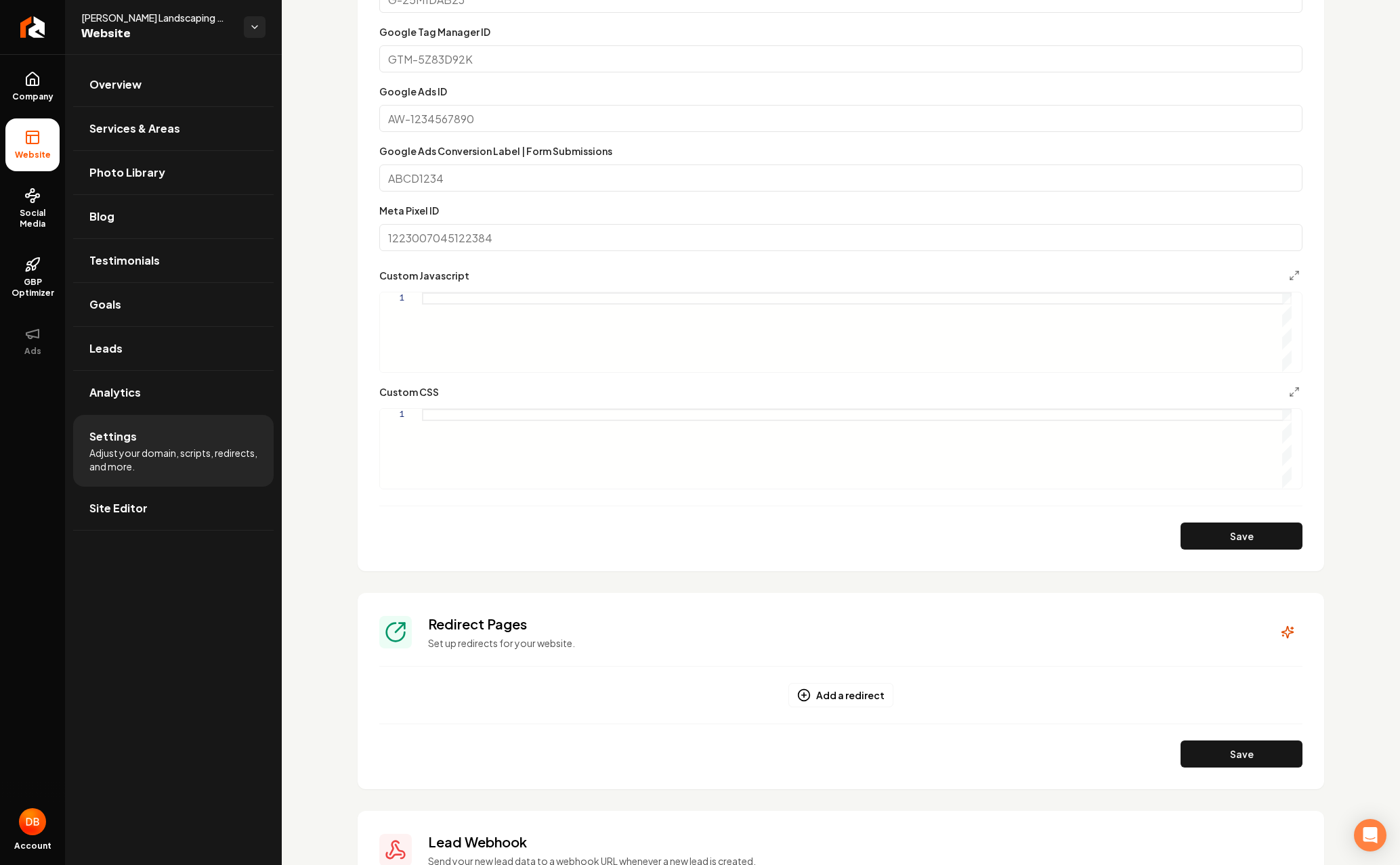
scroll to position [881, 0]
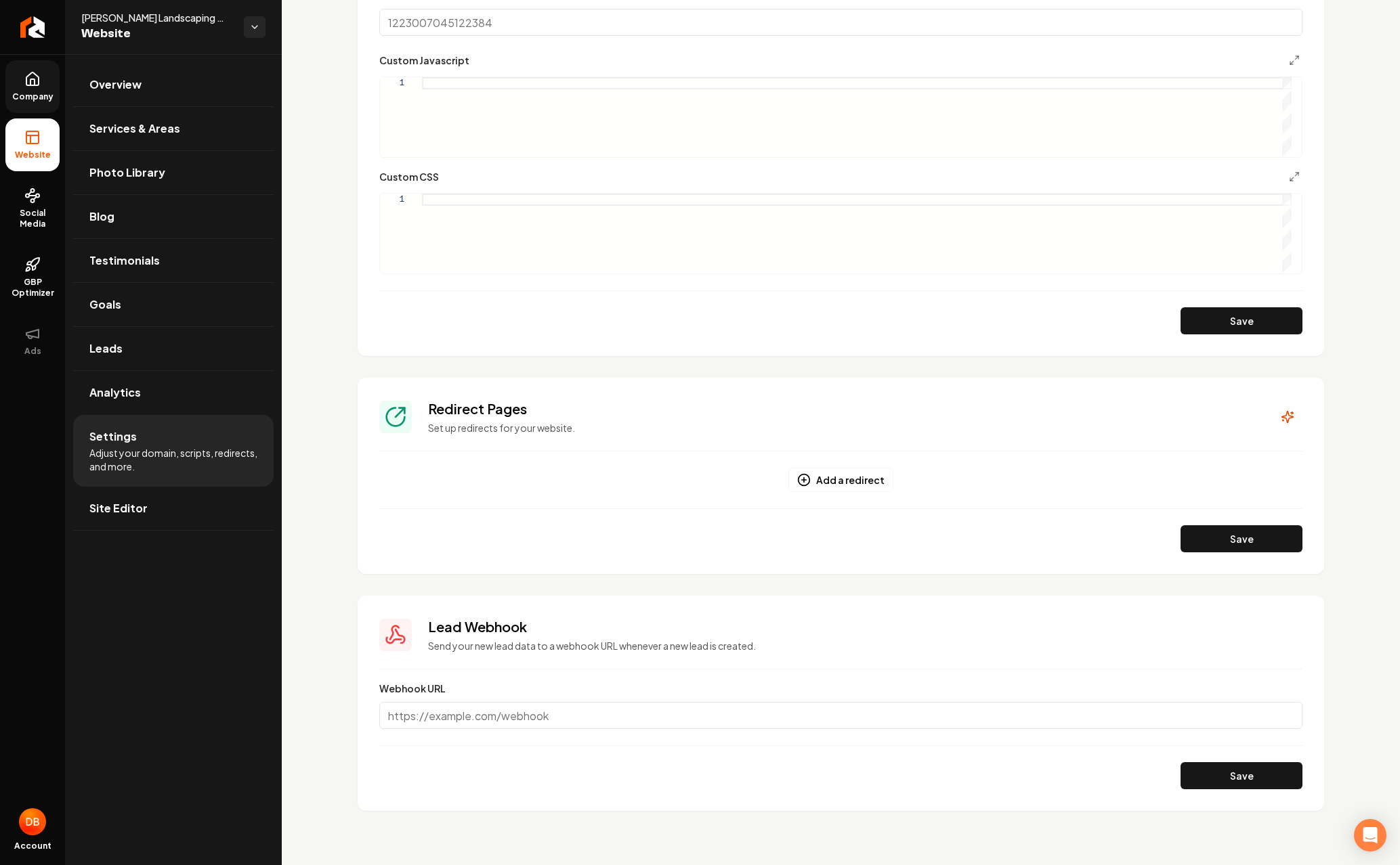
click at [53, 92] on span "Company" at bounding box center [32, 97] width 52 height 11
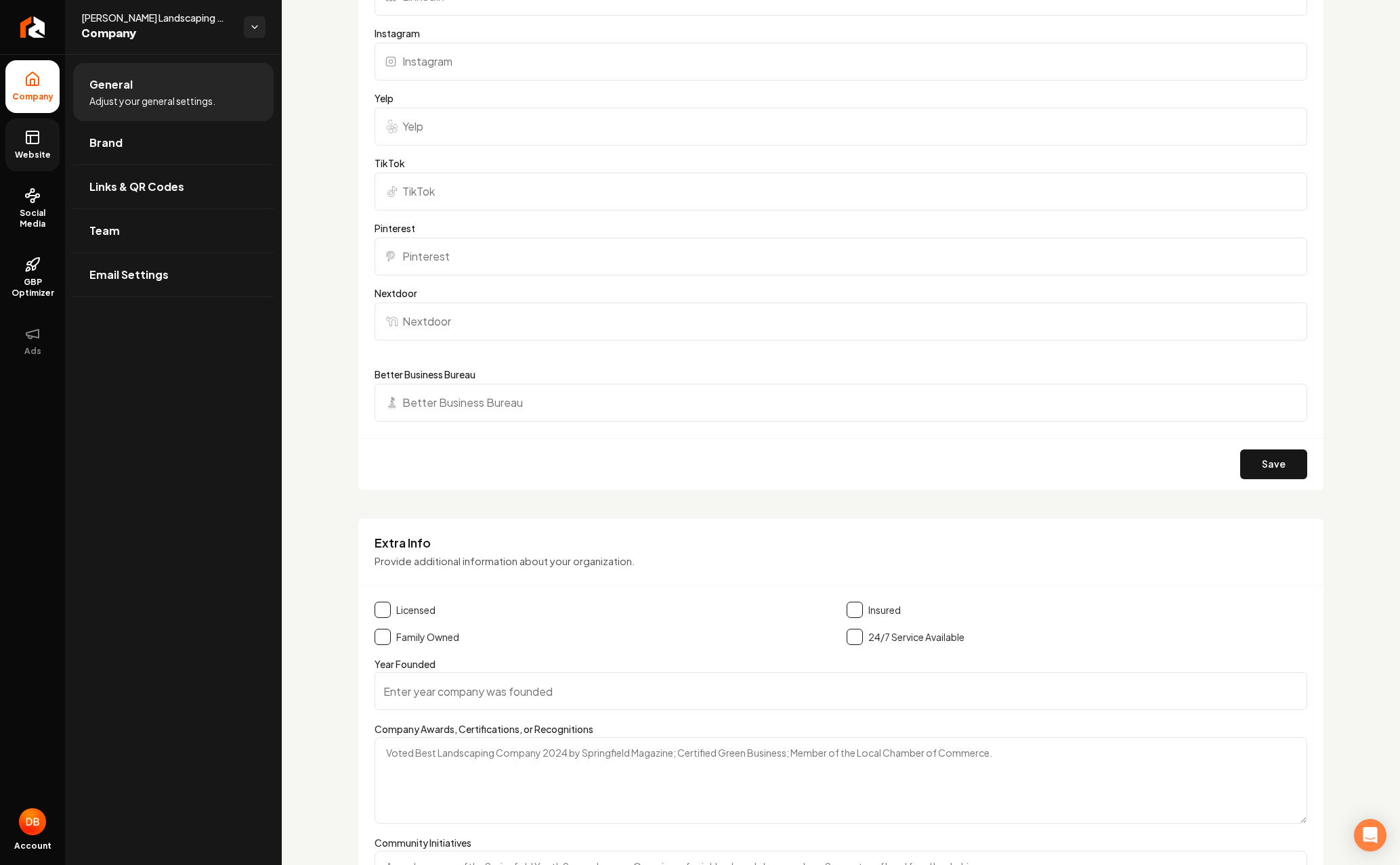
scroll to position [1949, 0]
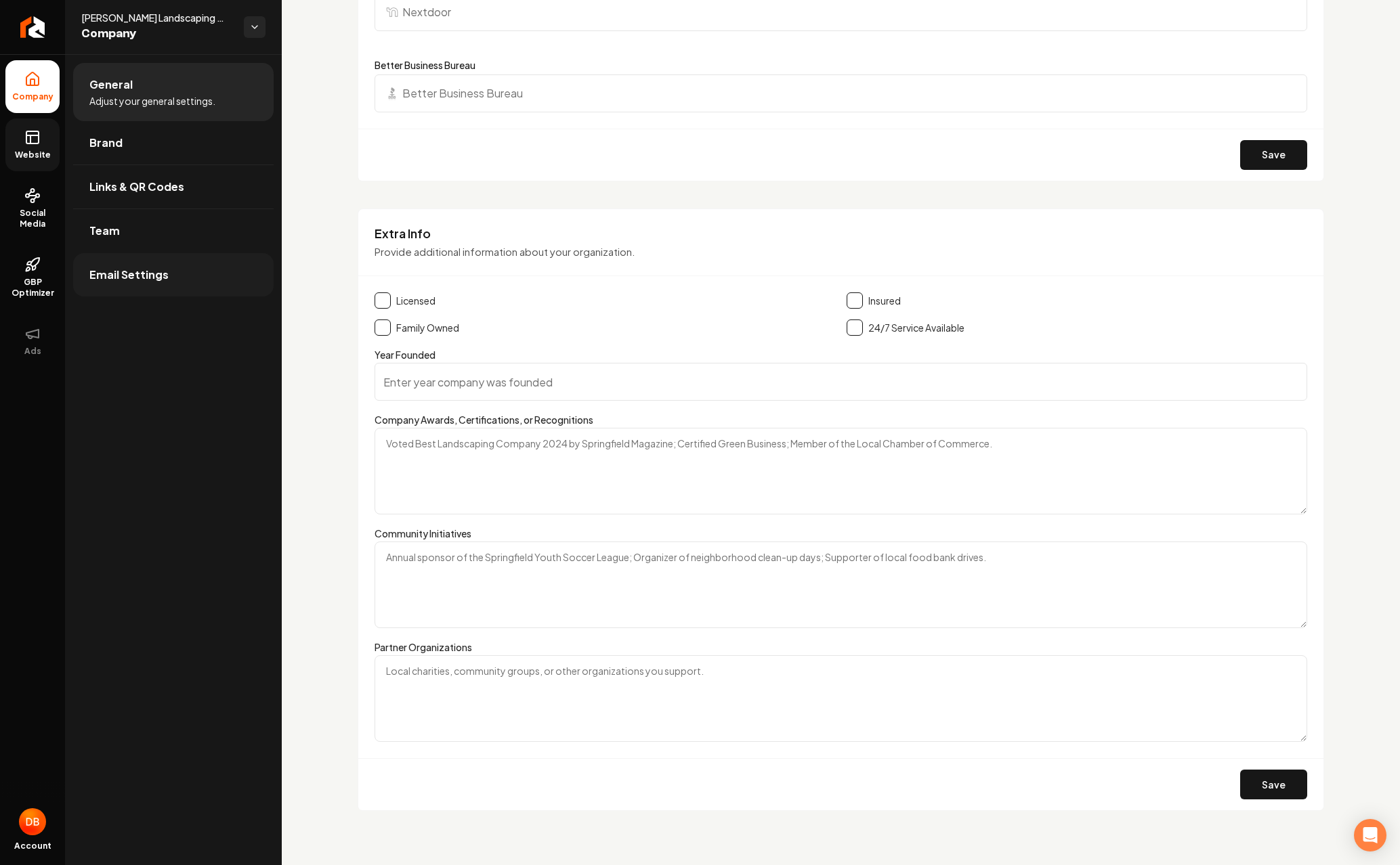
click at [171, 281] on link "Email Settings" at bounding box center [173, 274] width 200 height 43
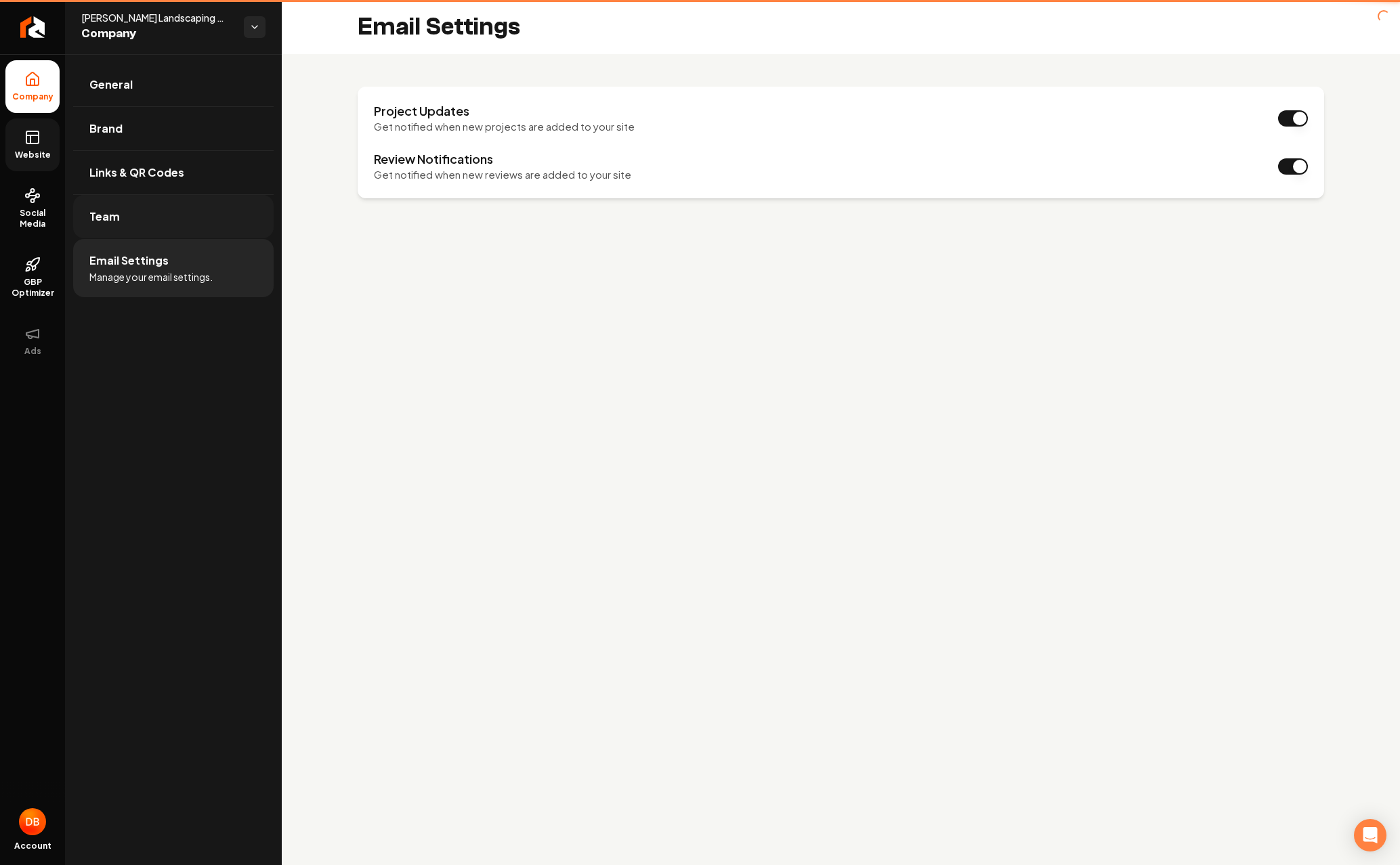
click at [179, 239] on ul "General Brand Links & QR Codes Team Email Settings Manage your email settings." at bounding box center [173, 180] width 216 height 251
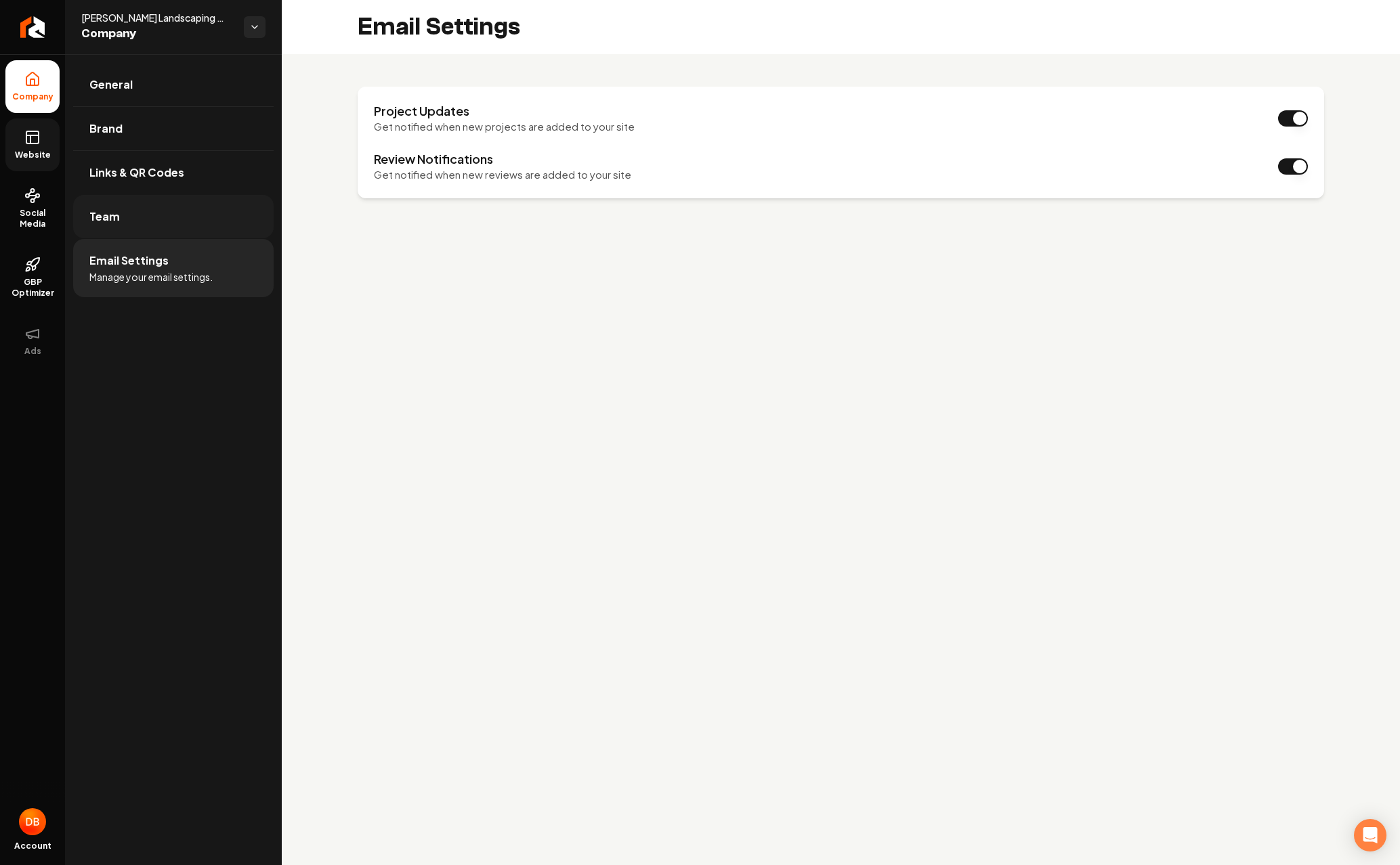
click at [181, 223] on link "Team" at bounding box center [173, 216] width 200 height 43
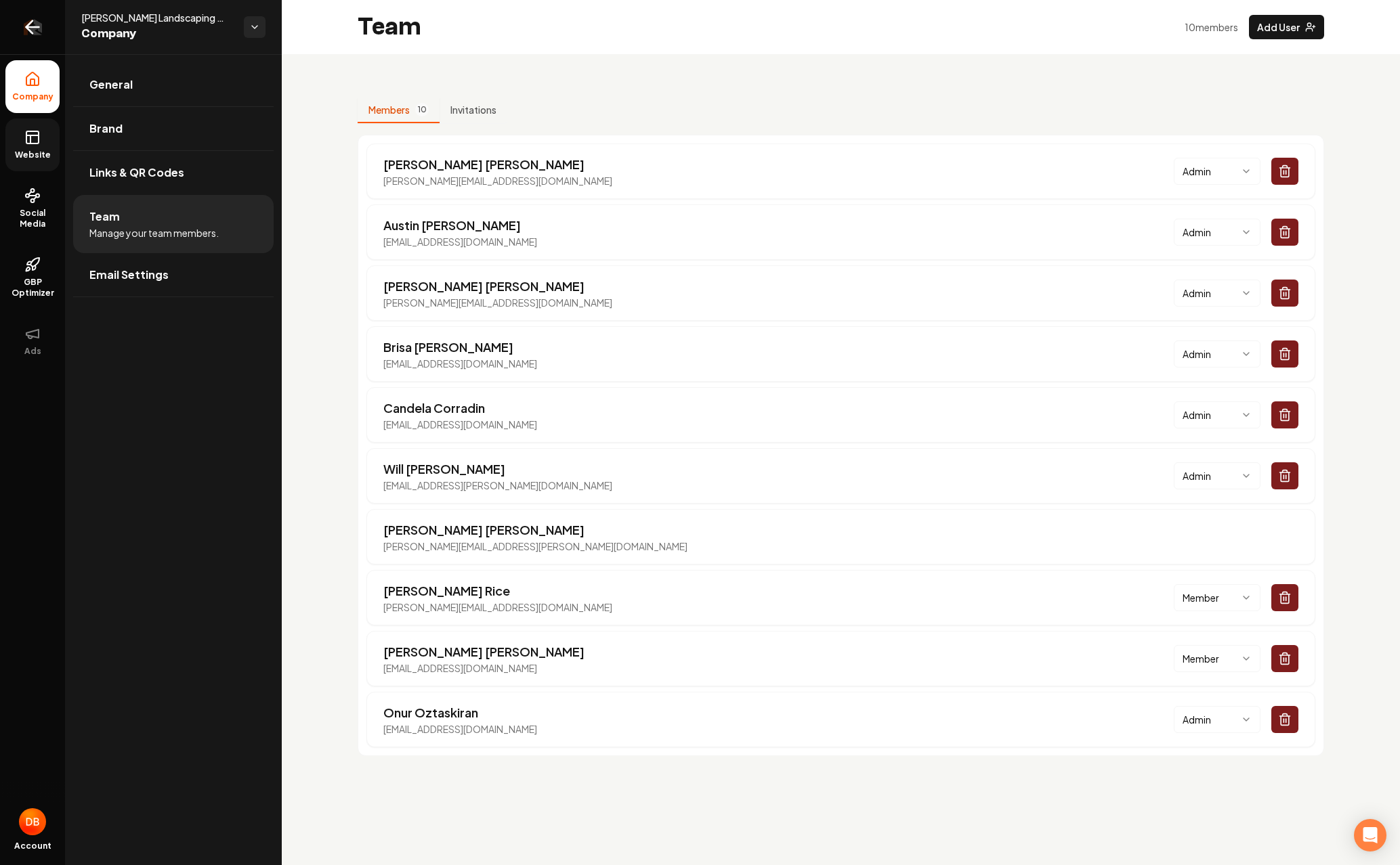
click at [12, 36] on link "Return to dashboard" at bounding box center [32, 27] width 65 height 54
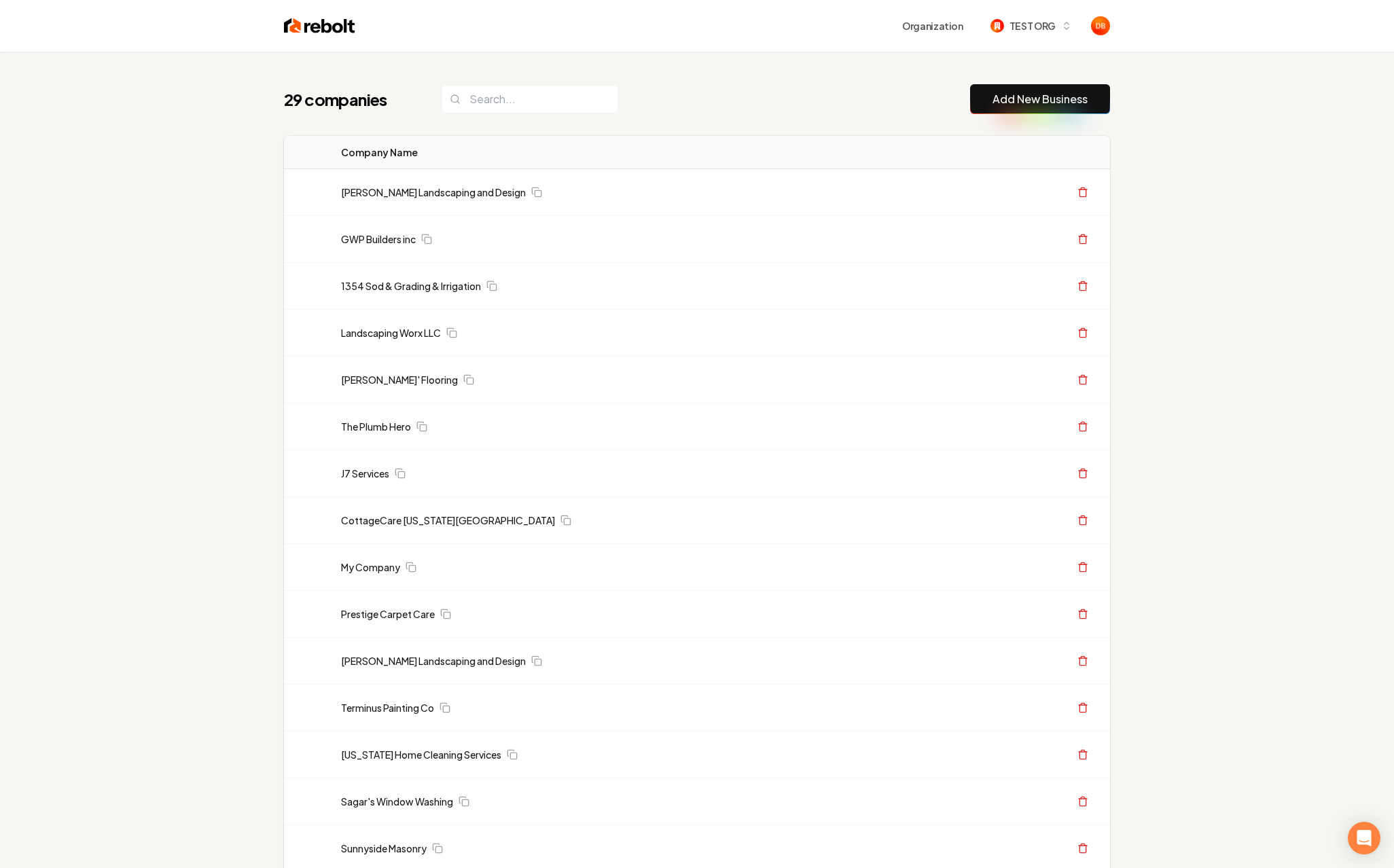
click at [271, 35] on div "Organization TEST ORG" at bounding box center [696, 26] width 869 height 52
click at [317, 30] on img at bounding box center [320, 26] width 71 height 19
drag, startPoint x: 54, startPoint y: 351, endPoint x: 8, endPoint y: 277, distance: 87.1
click at [54, 351] on div "29 companies Add New Business Logo Company Name Actions Gary Krause Landscaping…" at bounding box center [697, 833] width 1394 height 1562
